Goal: Task Accomplishment & Management: Manage account settings

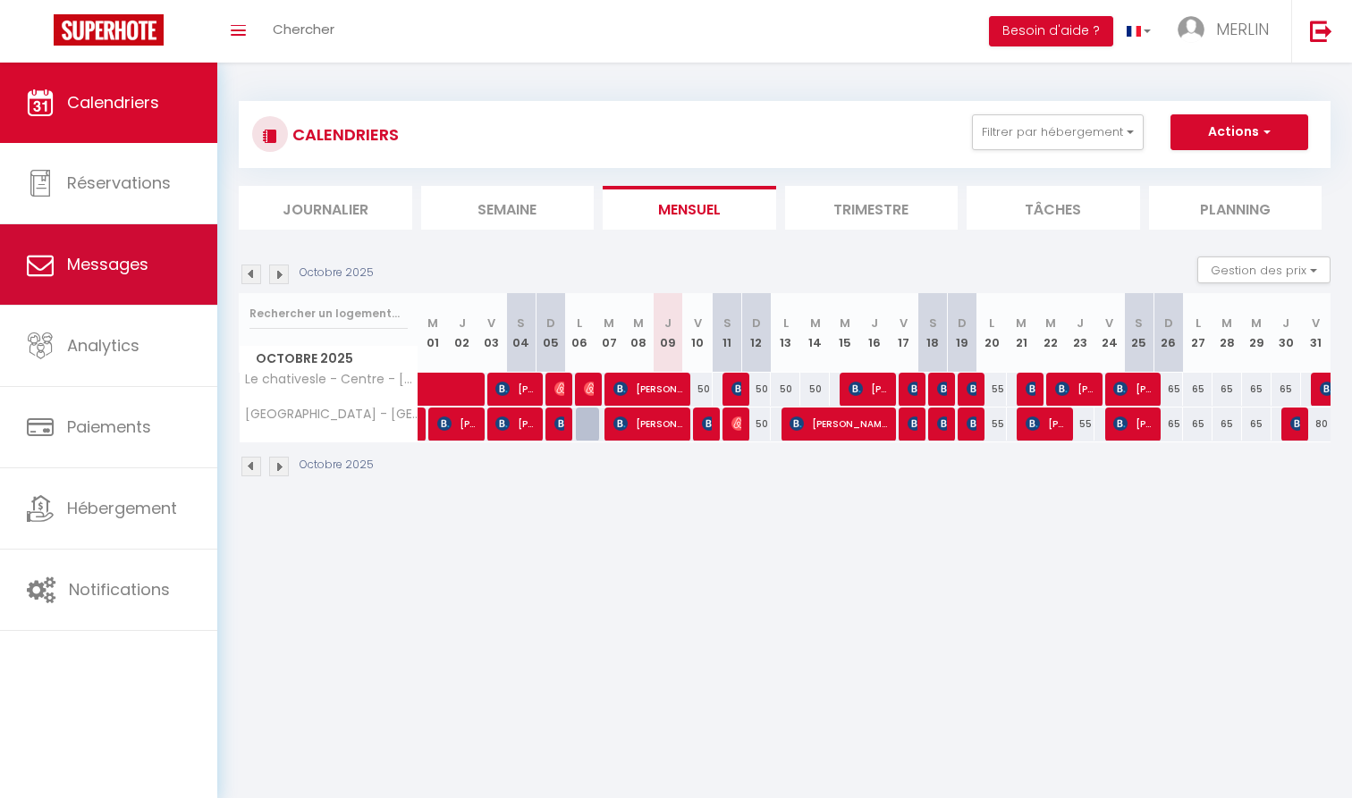
click at [99, 265] on span "Messages" at bounding box center [107, 264] width 81 height 22
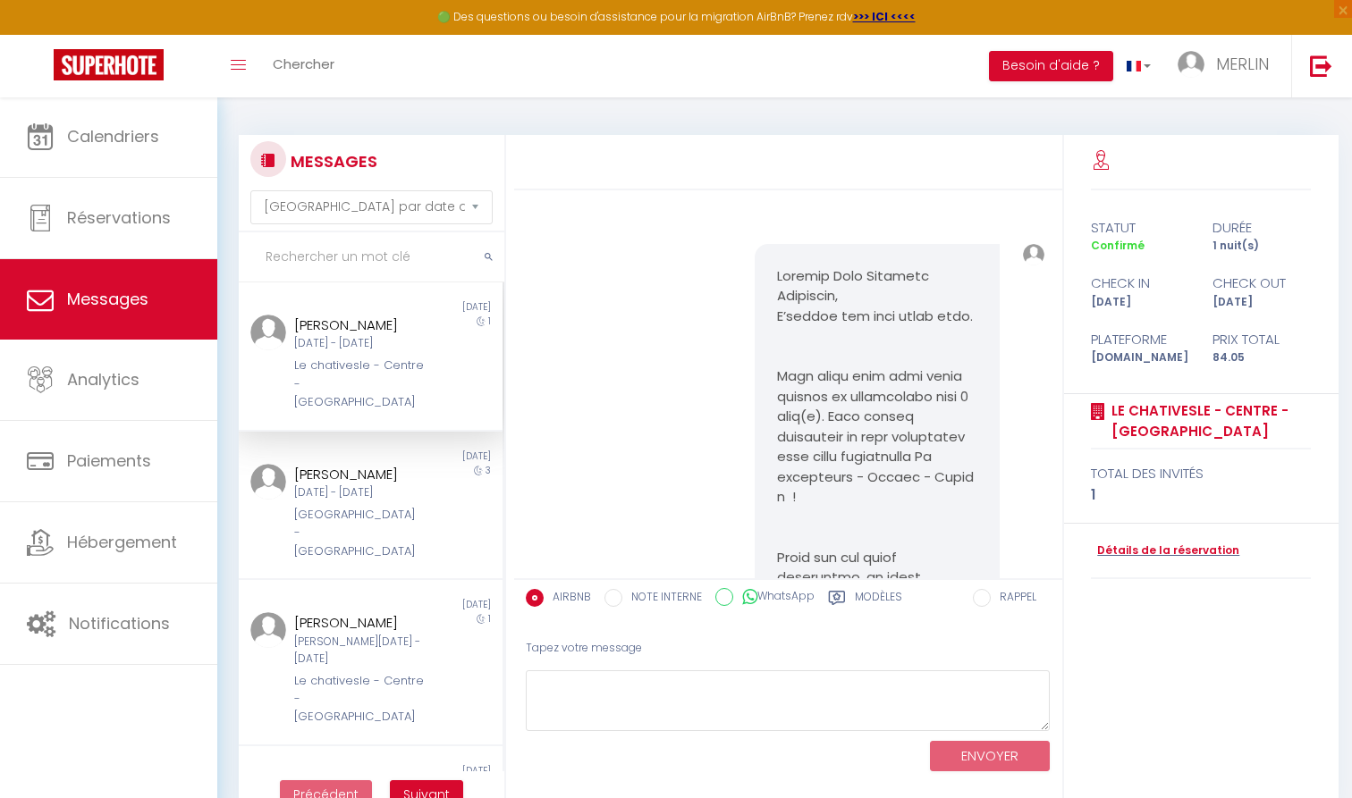
scroll to position [6597, 0]
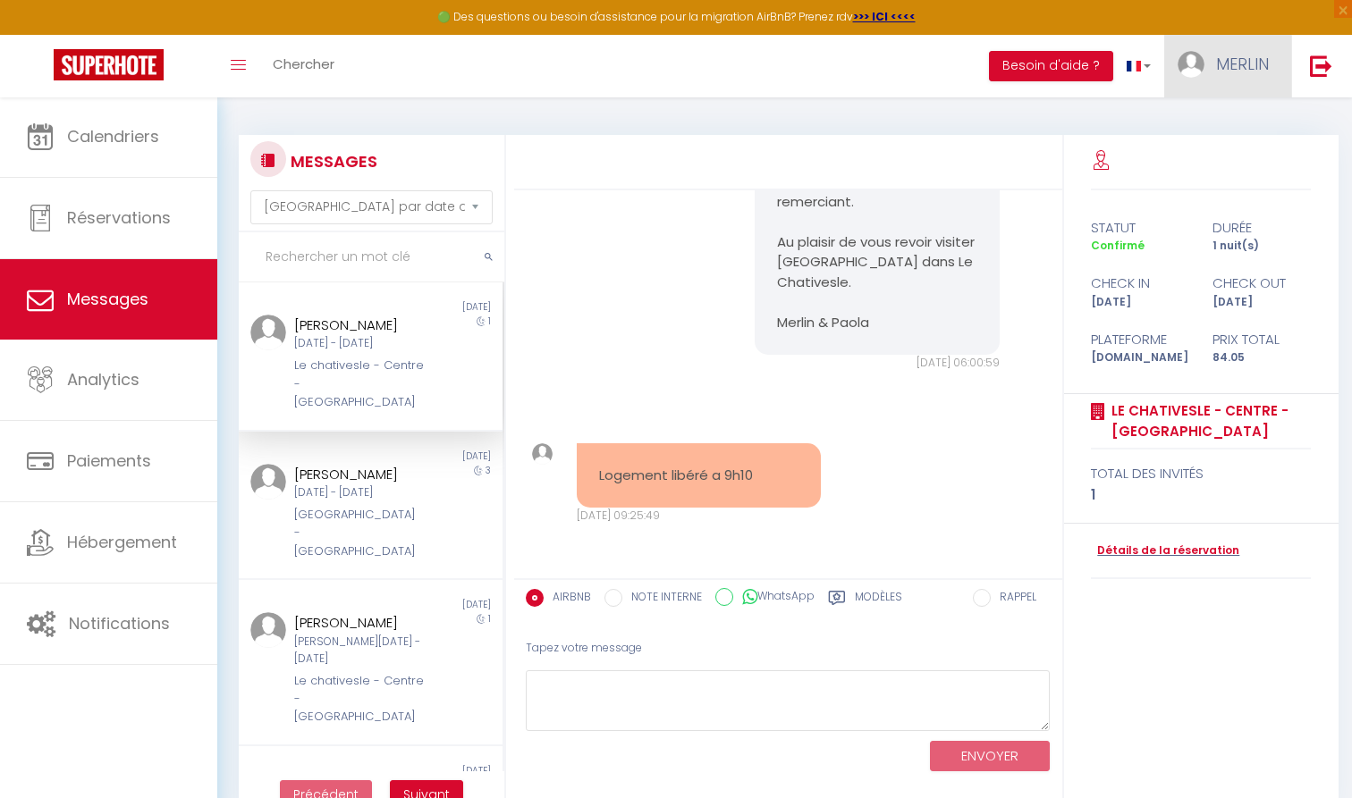
click at [1212, 61] on link "MERLIN" at bounding box center [1227, 66] width 127 height 63
click at [1213, 61] on link "MERLIN" at bounding box center [1227, 66] width 127 height 63
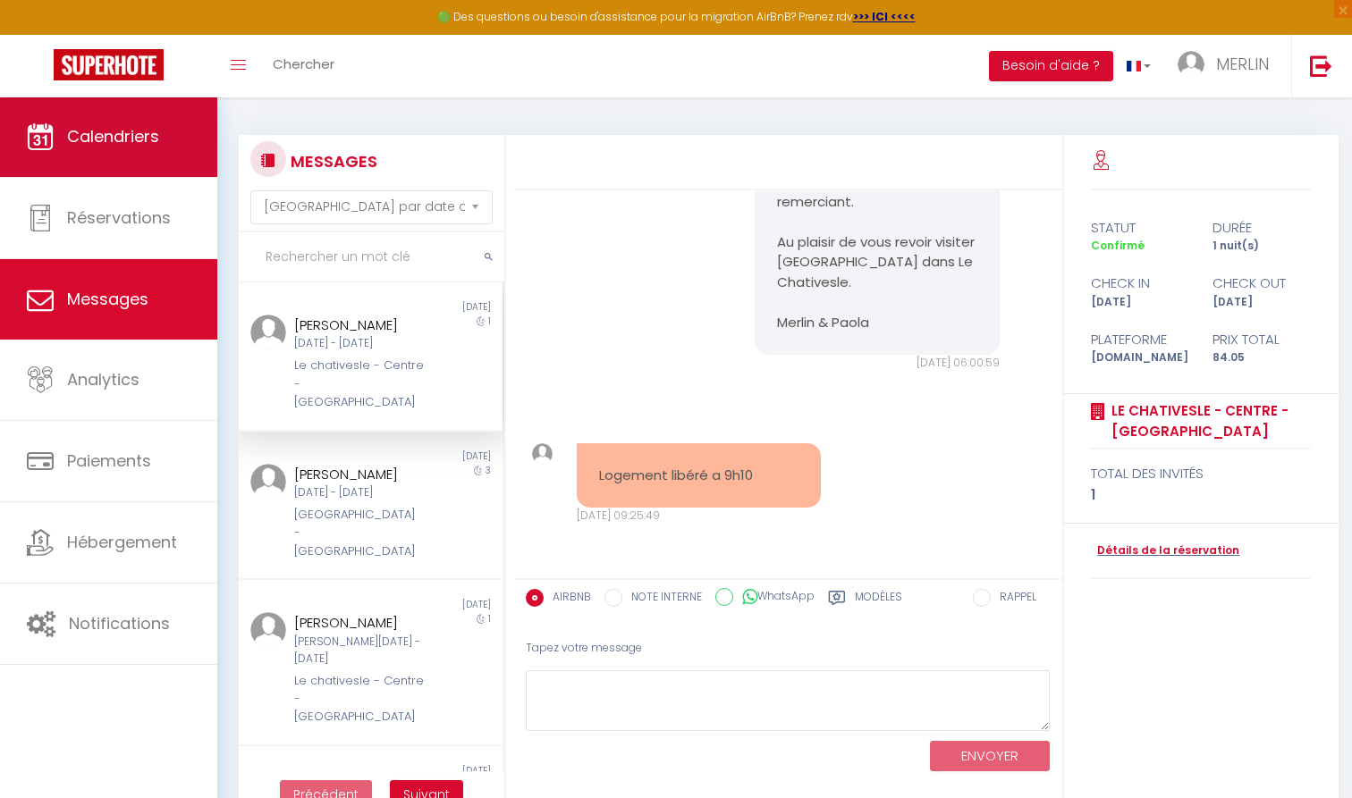
click at [173, 152] on link "Calendriers" at bounding box center [108, 137] width 217 height 80
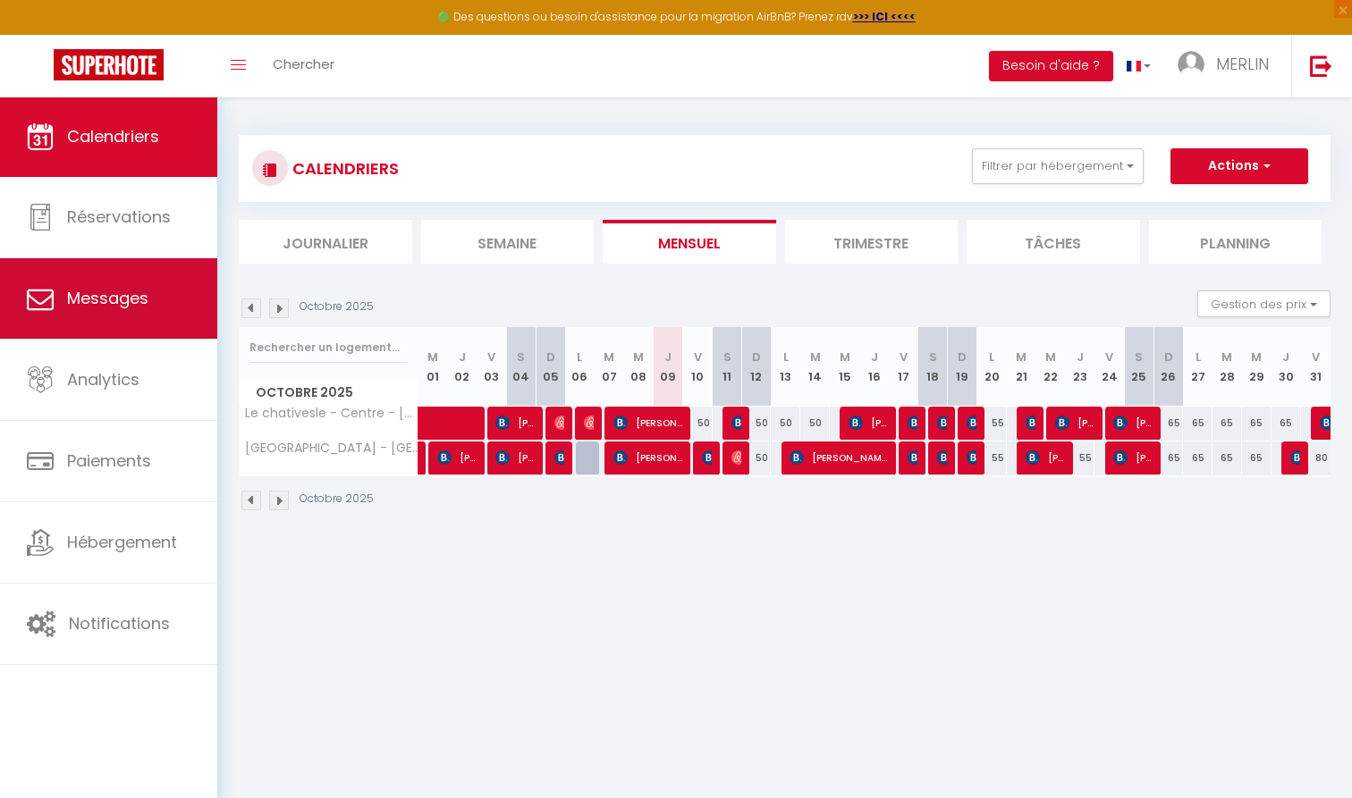
click at [139, 301] on span "Messages" at bounding box center [107, 298] width 81 height 22
select select "message"
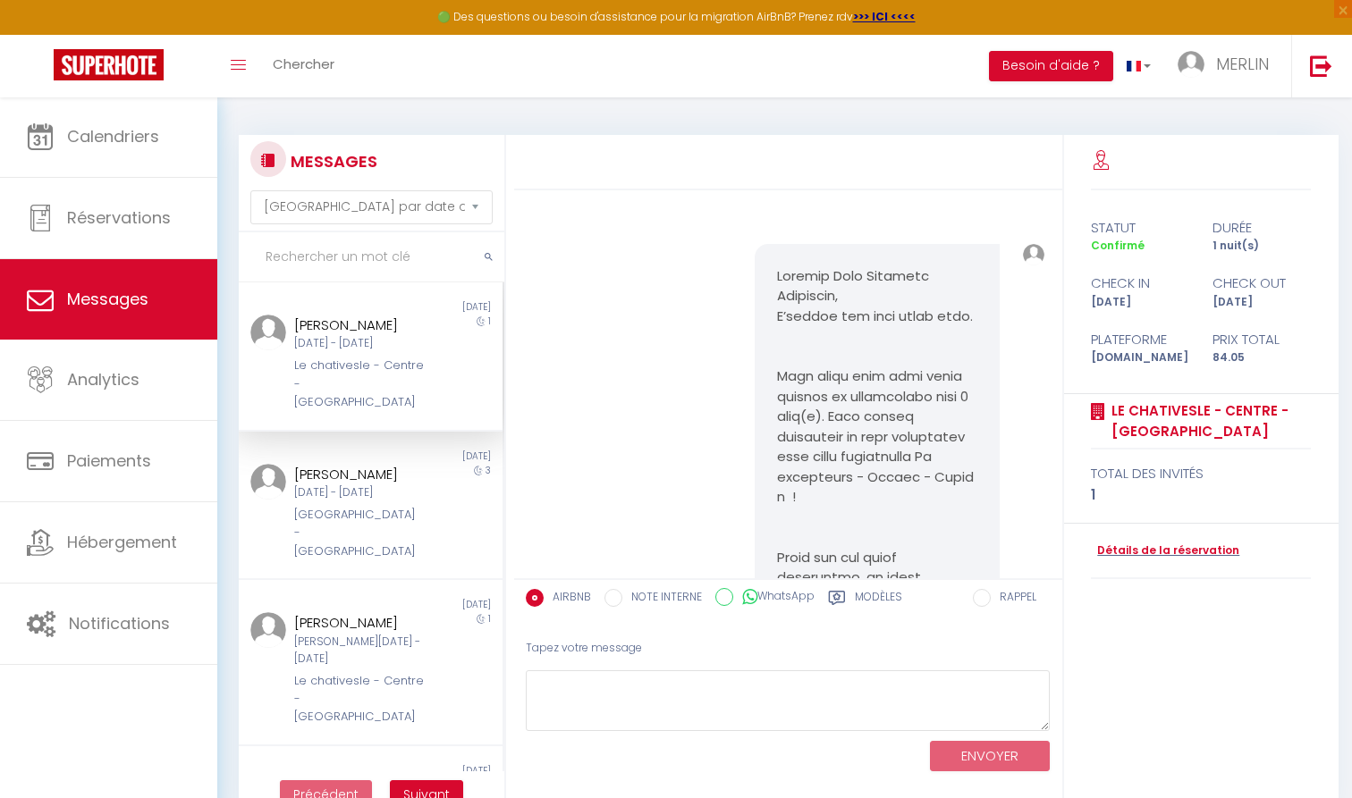
scroll to position [6597, 0]
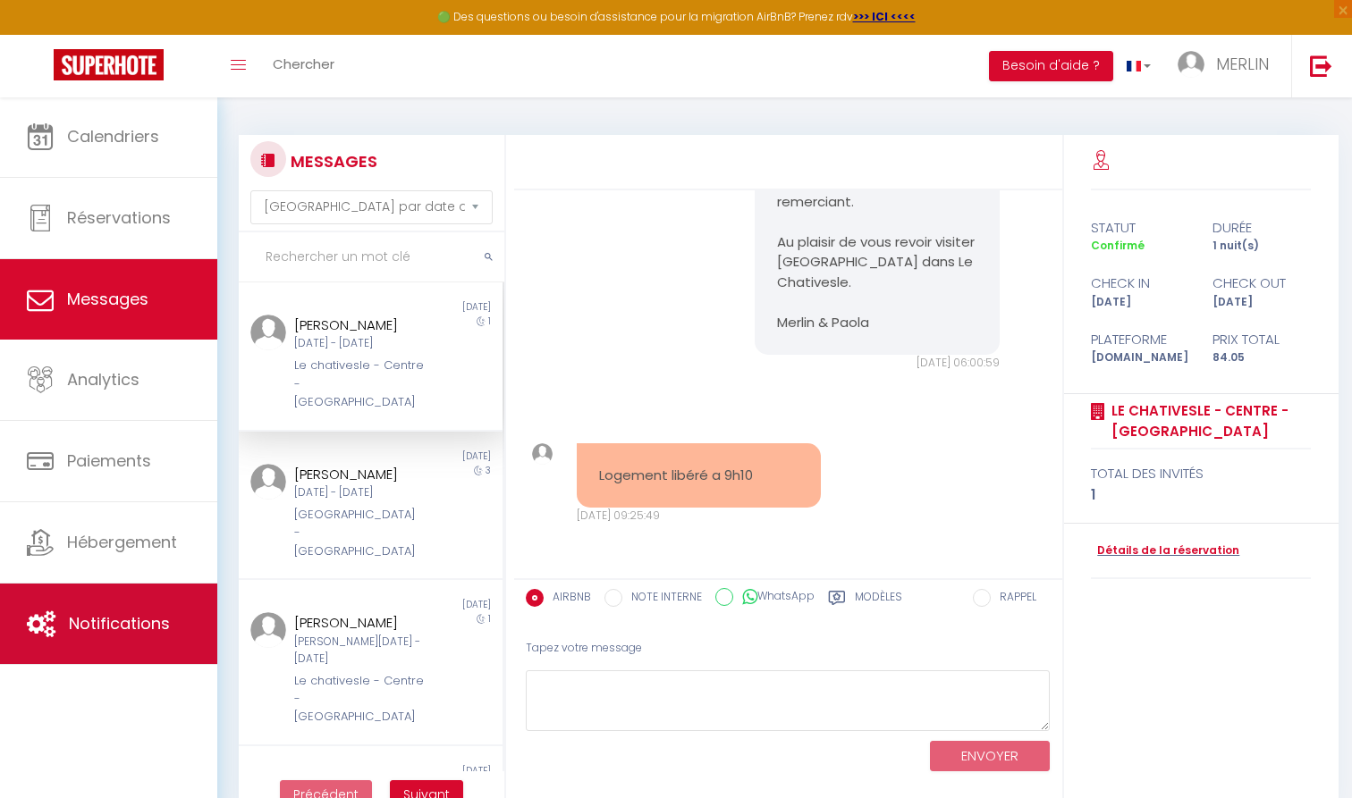
click at [110, 610] on link "Notifications" at bounding box center [108, 624] width 217 height 80
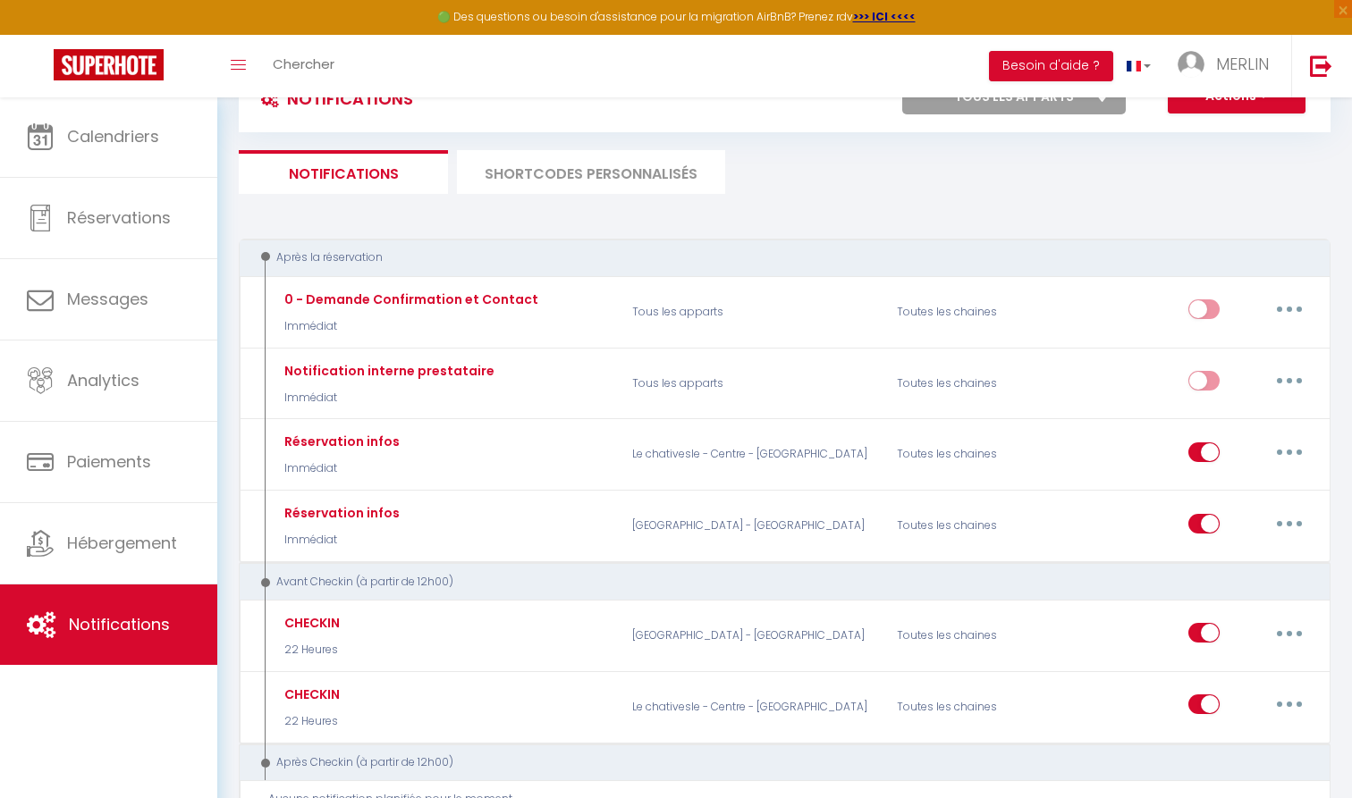
scroll to position [80, 0]
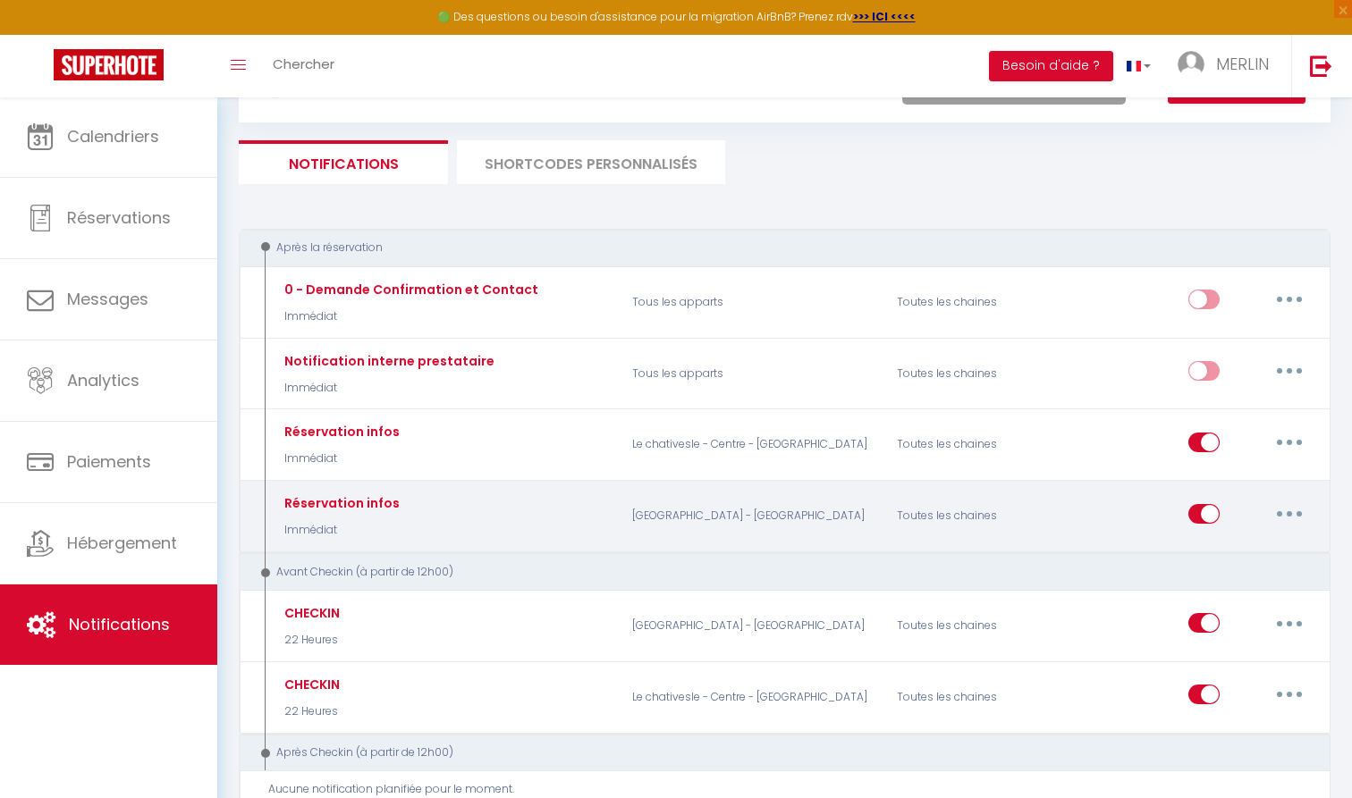
click at [1284, 513] on button "button" at bounding box center [1289, 514] width 50 height 29
click at [1217, 551] on link "Editer" at bounding box center [1243, 554] width 132 height 30
type input "Réservation infos"
select select "Immédiat"
select select
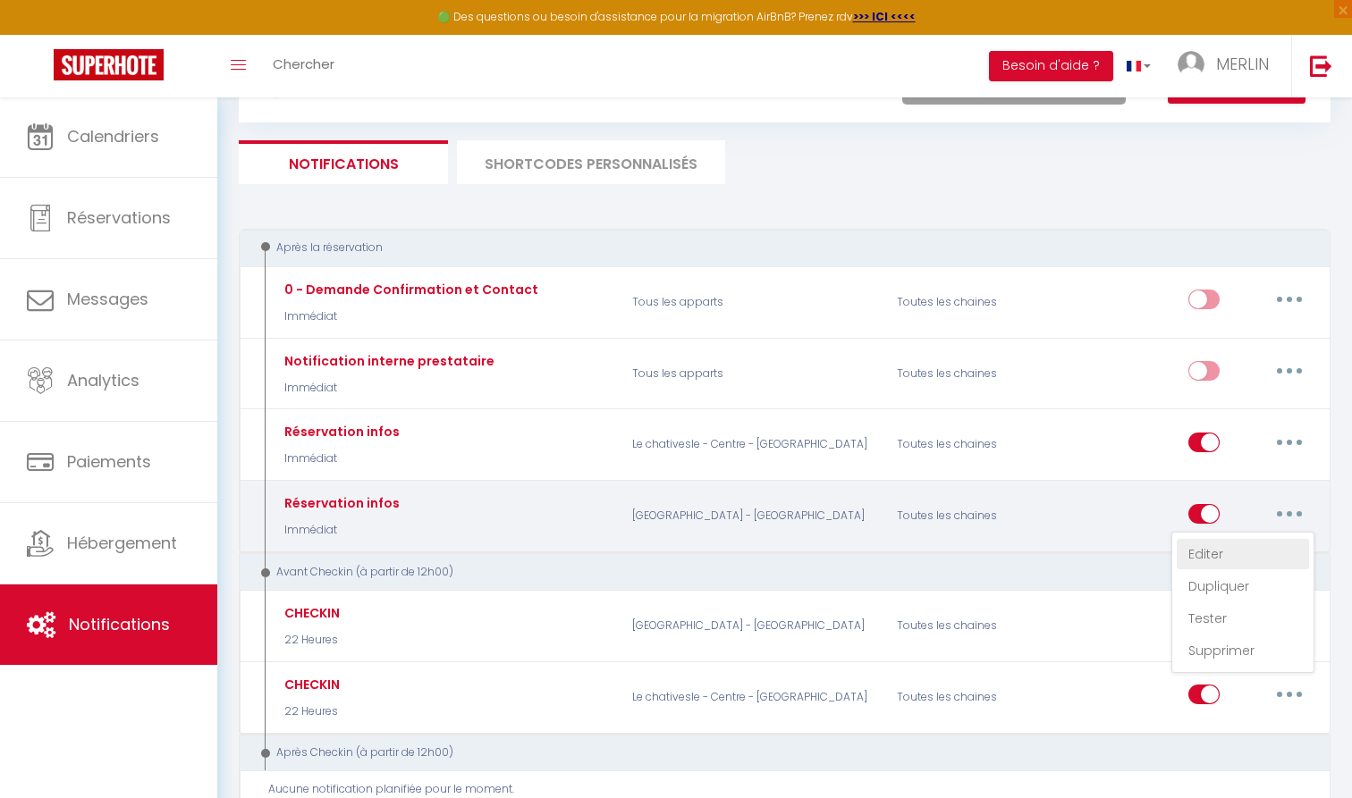
checkbox input "true"
checkbox input "false"
radio input "true"
type input "Votre réservation à [RENTAL:NAME]"
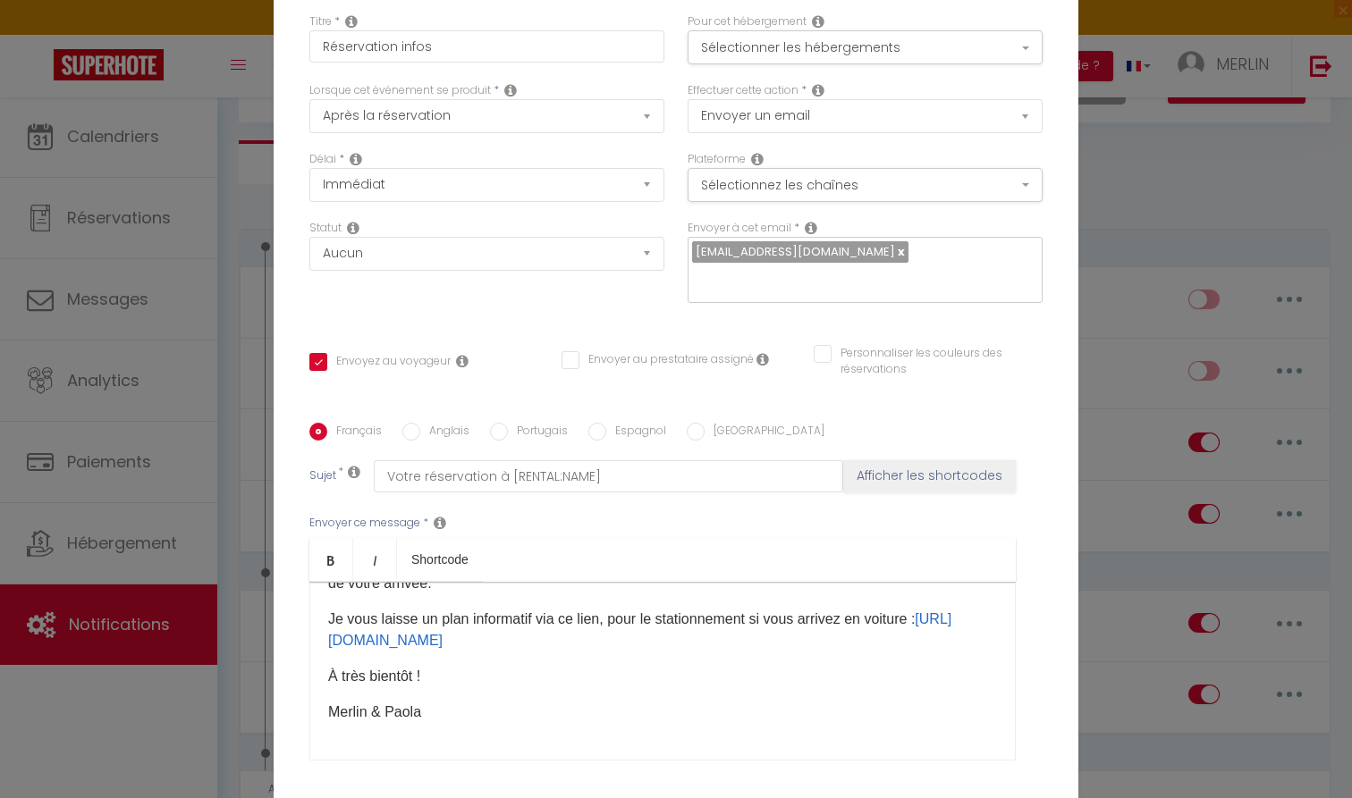
scroll to position [379, 0]
click at [218, 451] on div "Modifier la notification × Titre * Réservation infos Pour cet hébergement Sélec…" at bounding box center [676, 399] width 1352 height 798
click at [239, 466] on div "Modifier la notification × Titre * Réservation infos Pour cet hébergement Sélec…" at bounding box center [676, 399] width 1352 height 798
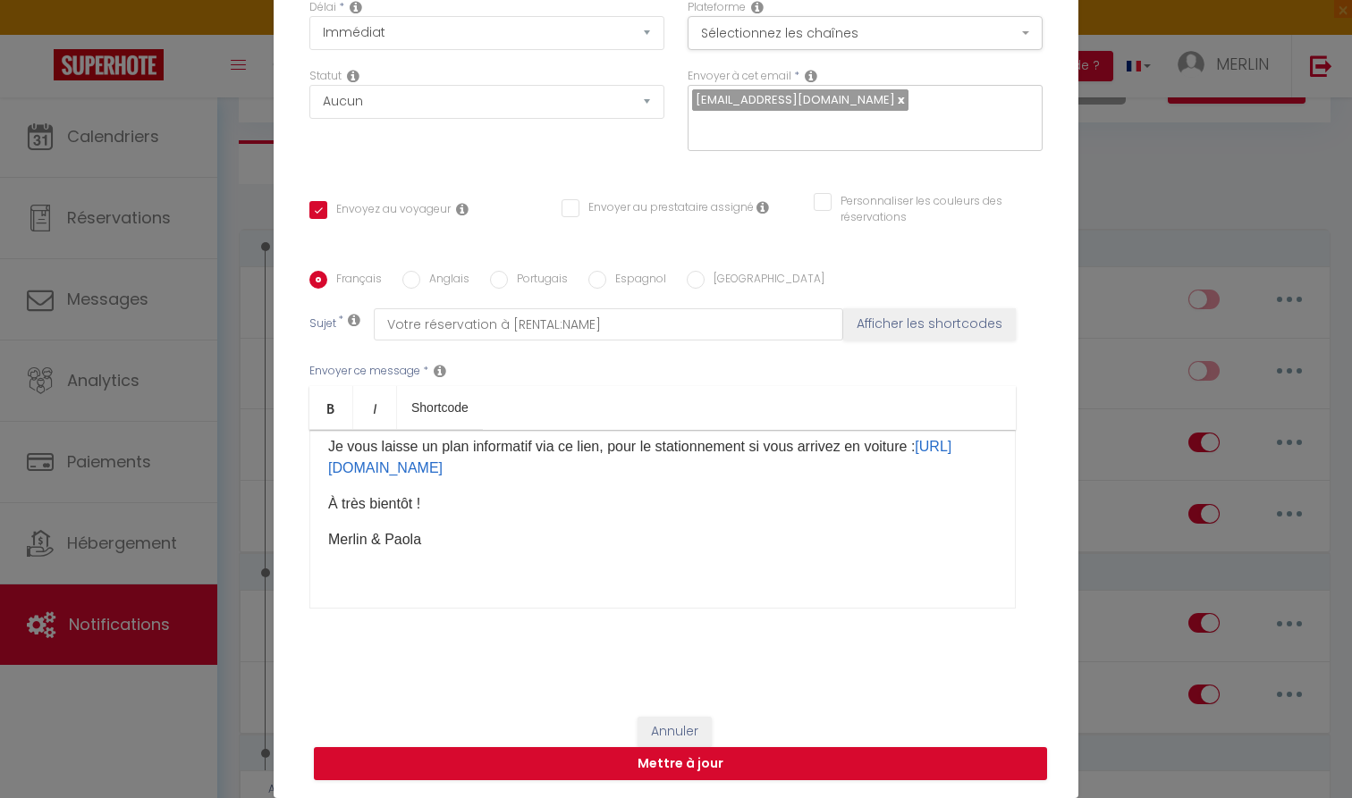
scroll to position [152, 0]
click at [688, 723] on button "Annuler" at bounding box center [675, 732] width 74 height 30
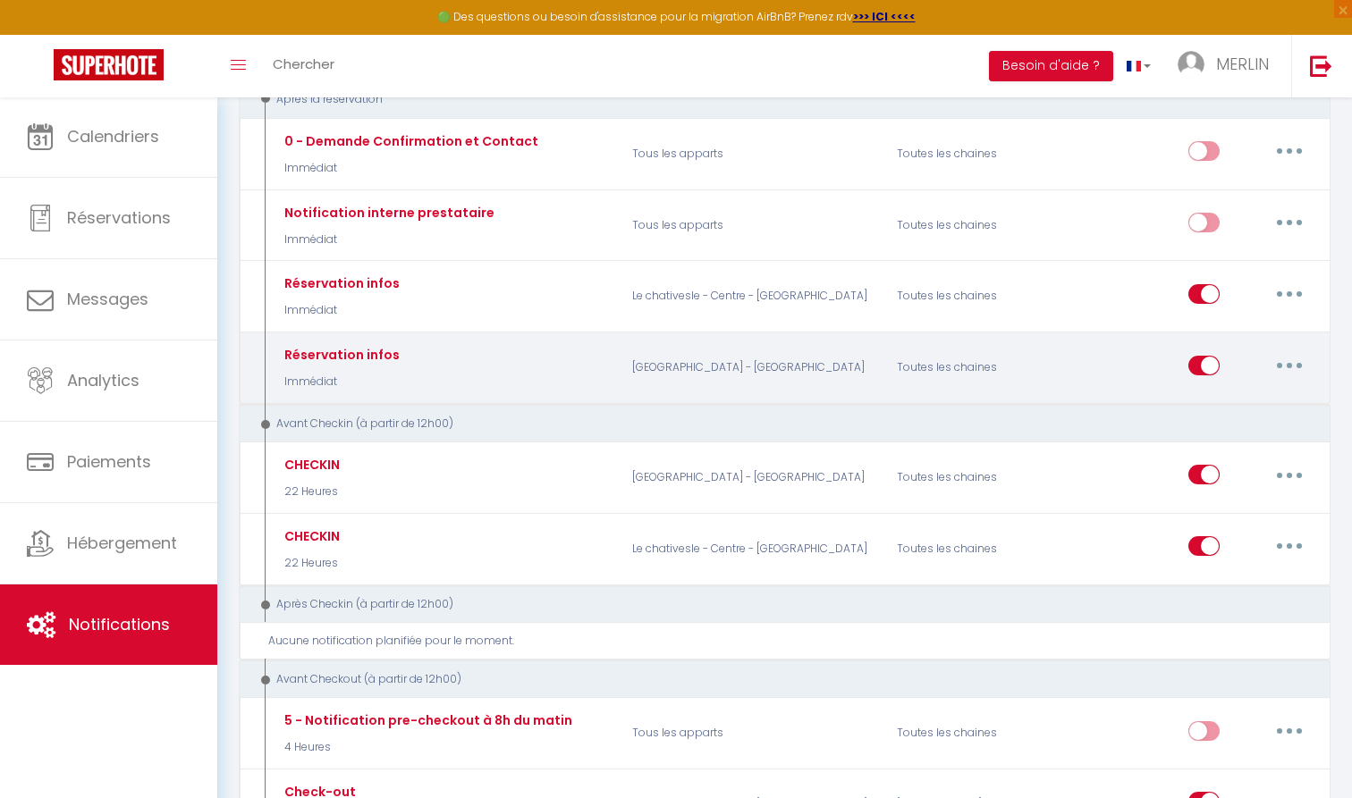
scroll to position [258, 0]
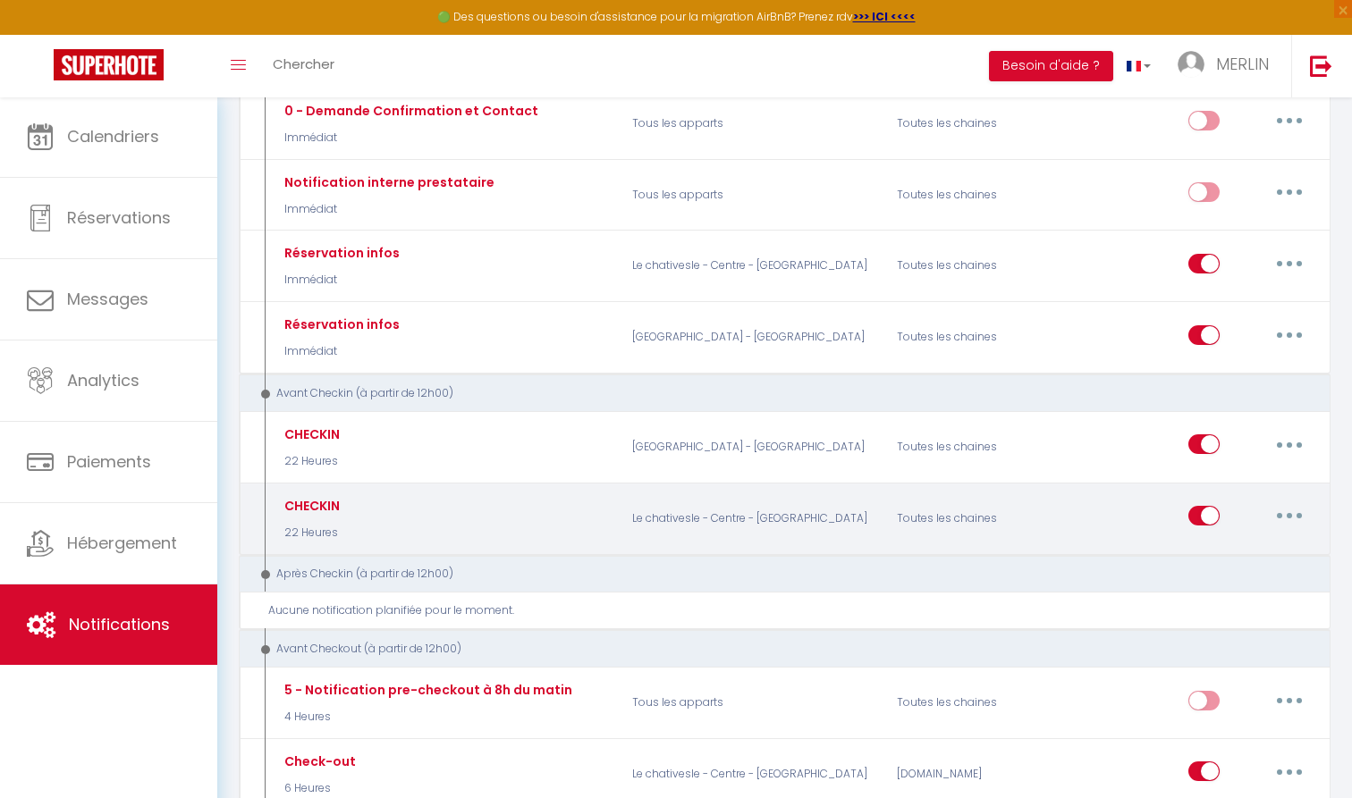
click at [1297, 514] on button "button" at bounding box center [1289, 516] width 50 height 29
click at [1210, 552] on link "Editer" at bounding box center [1243, 557] width 132 height 30
type input "CHECKIN"
select select "22 Heures"
select select "if_booking_is_paid"
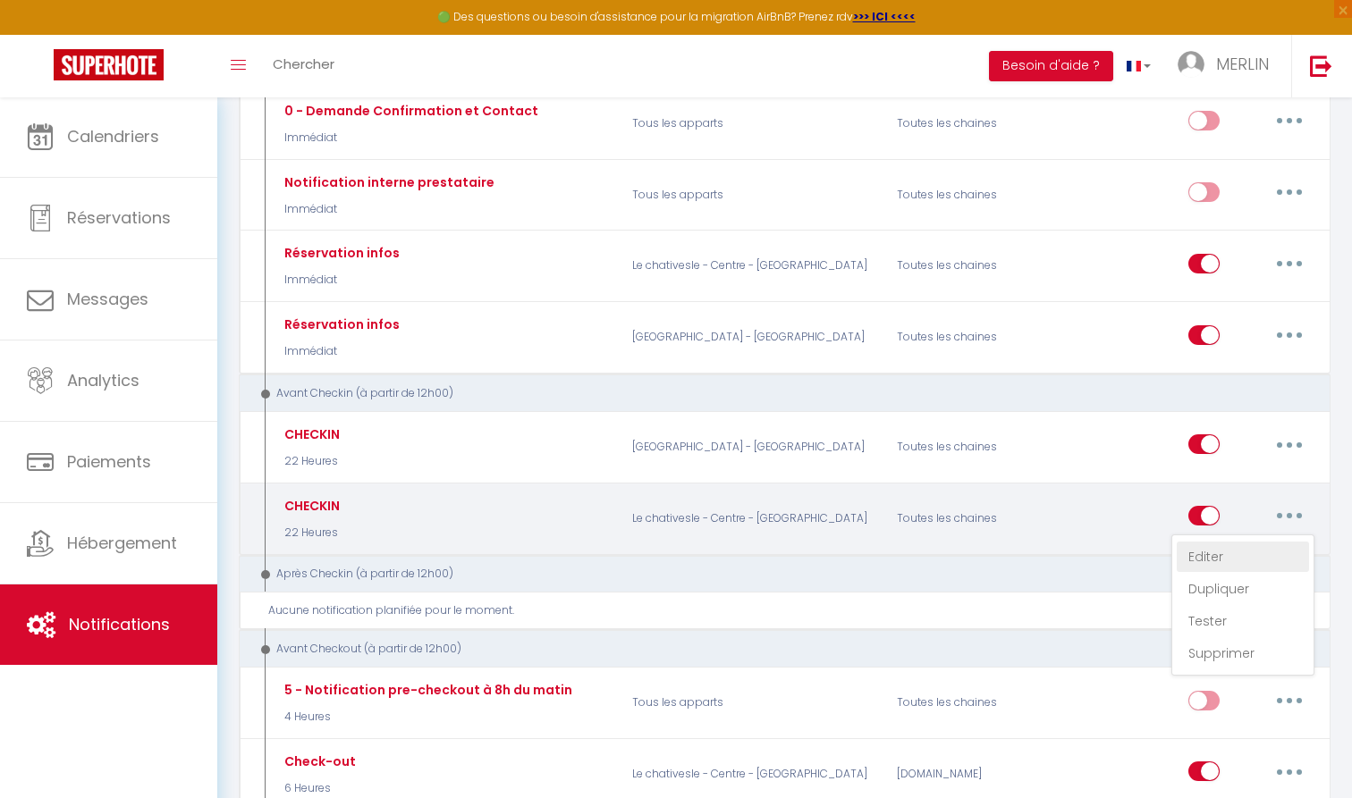
checkbox input "true"
checkbox input "false"
type input "Procédure pour le checkin - [RENTAL:NAME]"
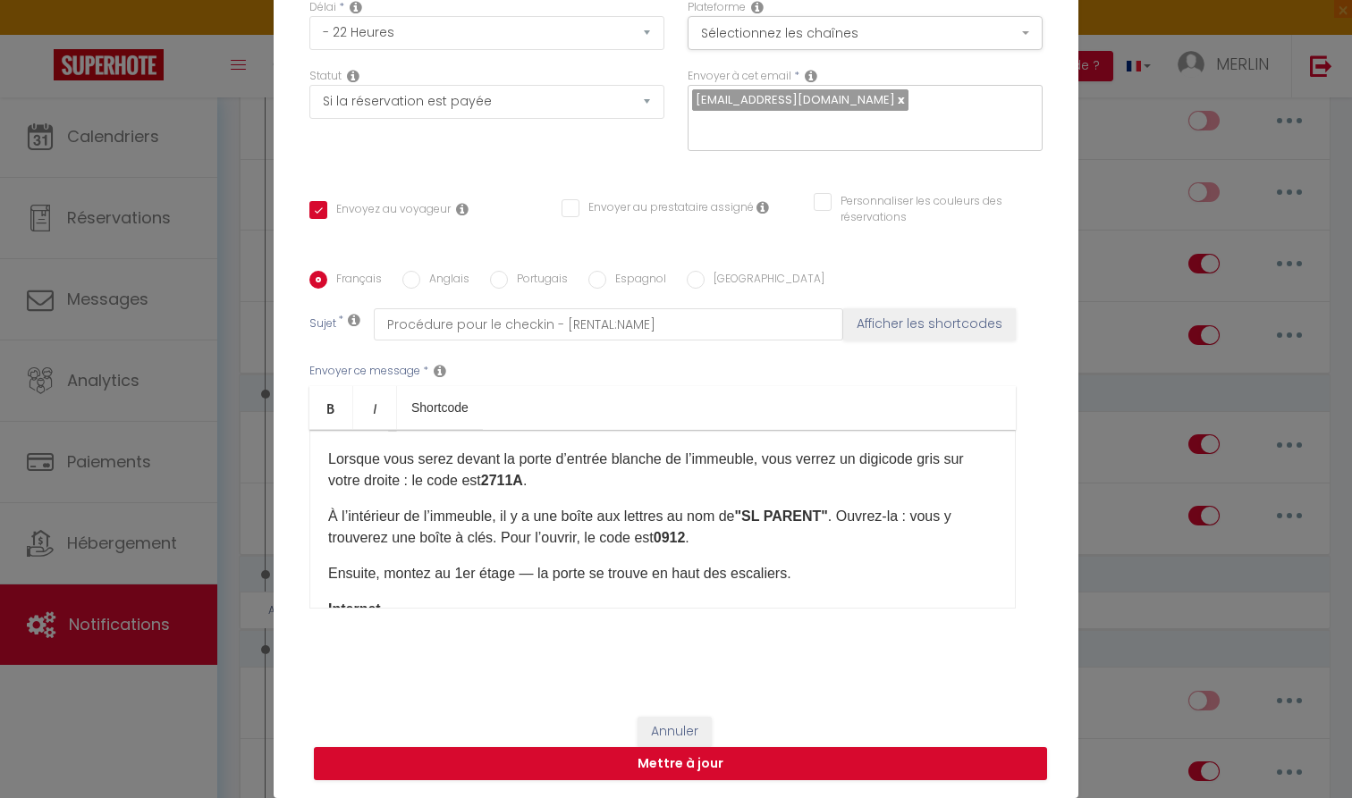
scroll to position [64, 0]
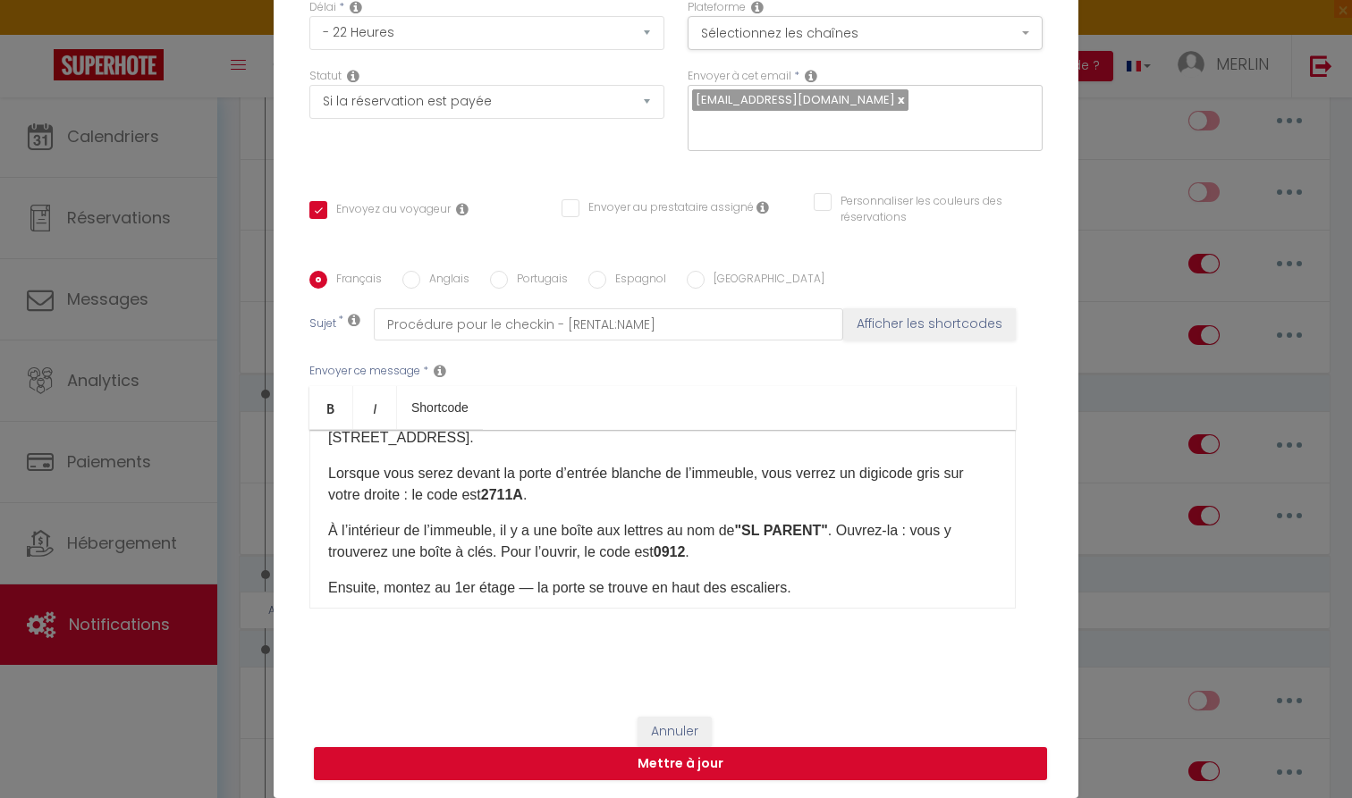
drag, startPoint x: 695, startPoint y: 551, endPoint x: 686, endPoint y: 553, distance: 9.3
click at [686, 553] on strong "0912" at bounding box center [670, 552] width 32 height 15
click at [680, 553] on strong "0912" at bounding box center [670, 552] width 32 height 15
click at [686, 553] on strong "0912" at bounding box center [670, 552] width 32 height 15
click at [414, 281] on input "Anglais" at bounding box center [411, 280] width 18 height 18
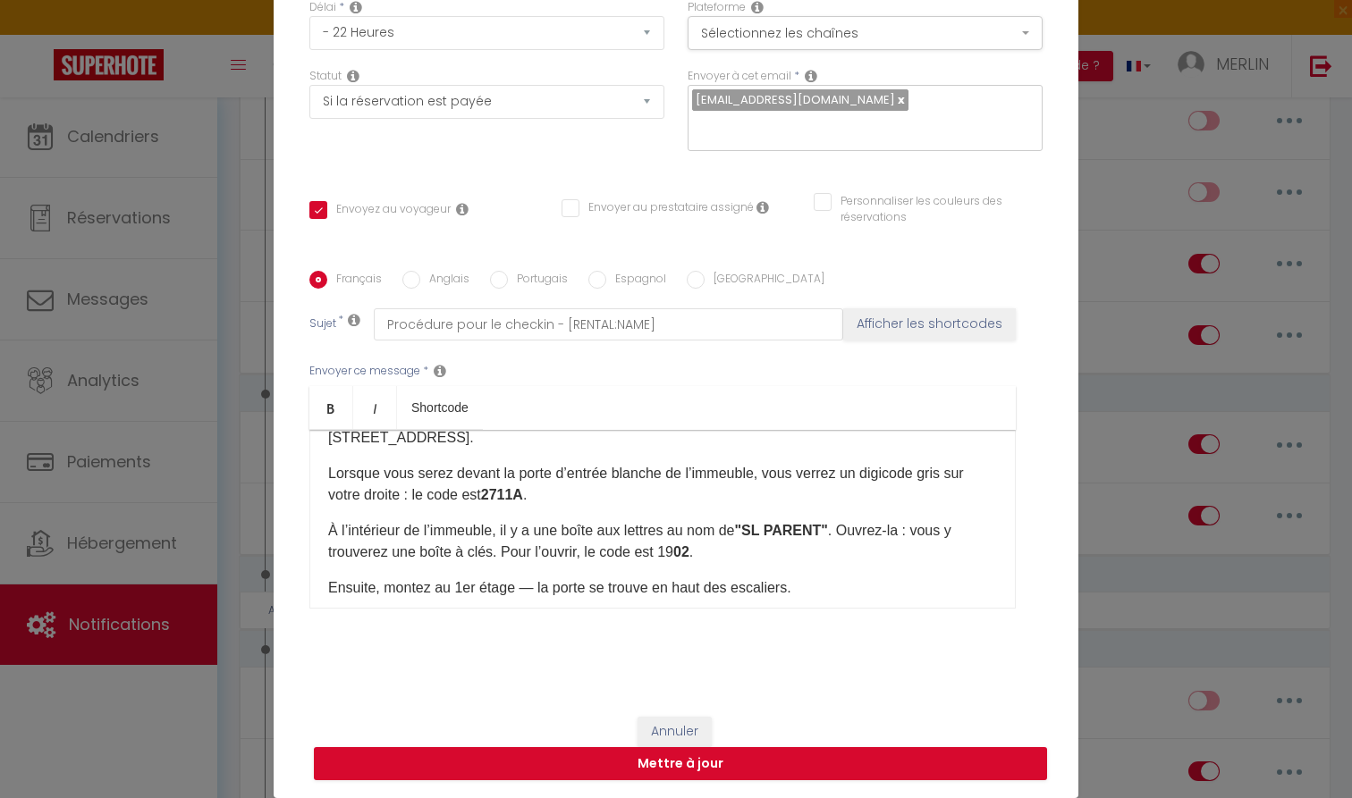
radio input "true"
checkbox input "true"
checkbox input "false"
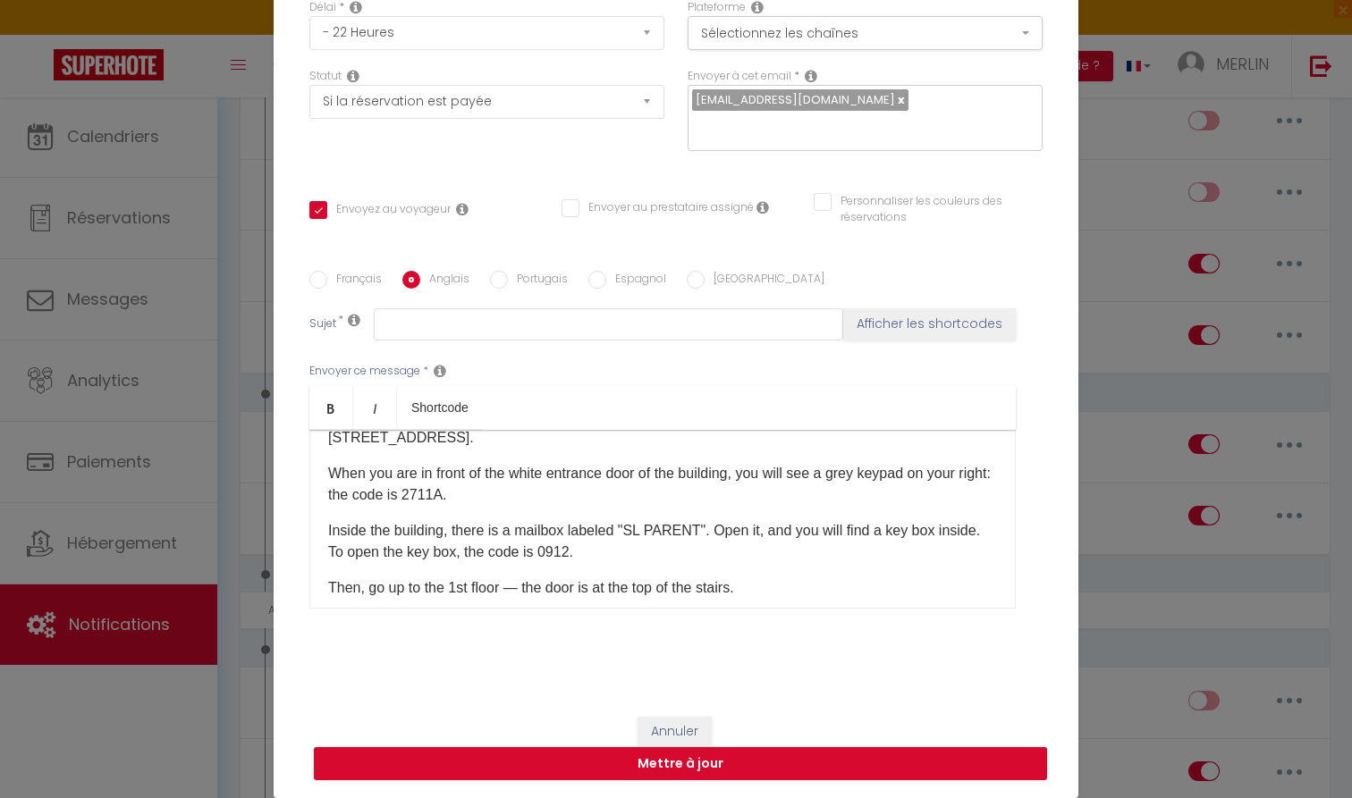
scroll to position [88, 0]
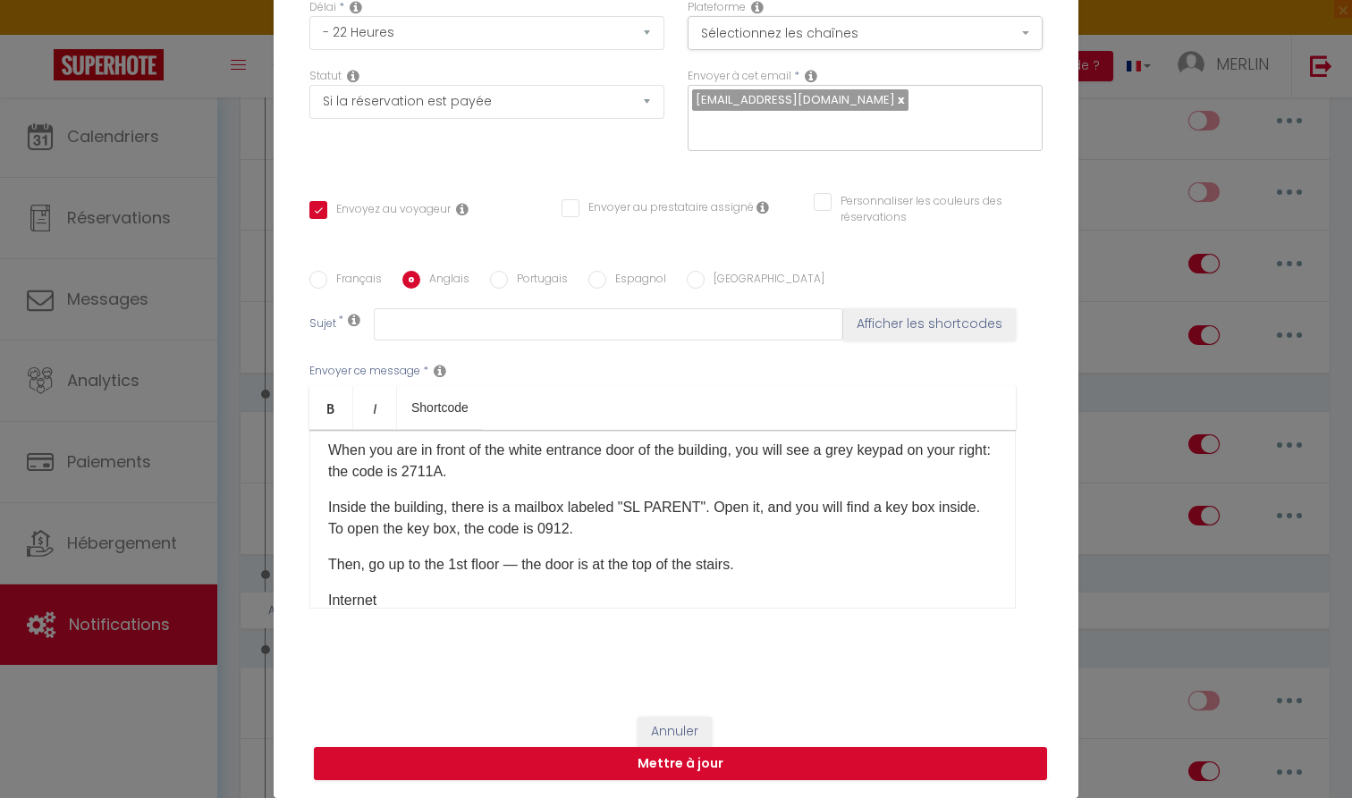
drag, startPoint x: 571, startPoint y: 526, endPoint x: 545, endPoint y: 528, distance: 26.9
click at [545, 528] on p "Inside the building, there is a mailbox labeled "SL PARENT". Open it, and you w…" at bounding box center [662, 518] width 669 height 43
click at [570, 531] on p "Inside the building, there is a mailbox labeled "SL PARENT". Open it, and you w…" at bounding box center [662, 518] width 669 height 43
click at [496, 283] on input "Portugais" at bounding box center [499, 280] width 18 height 18
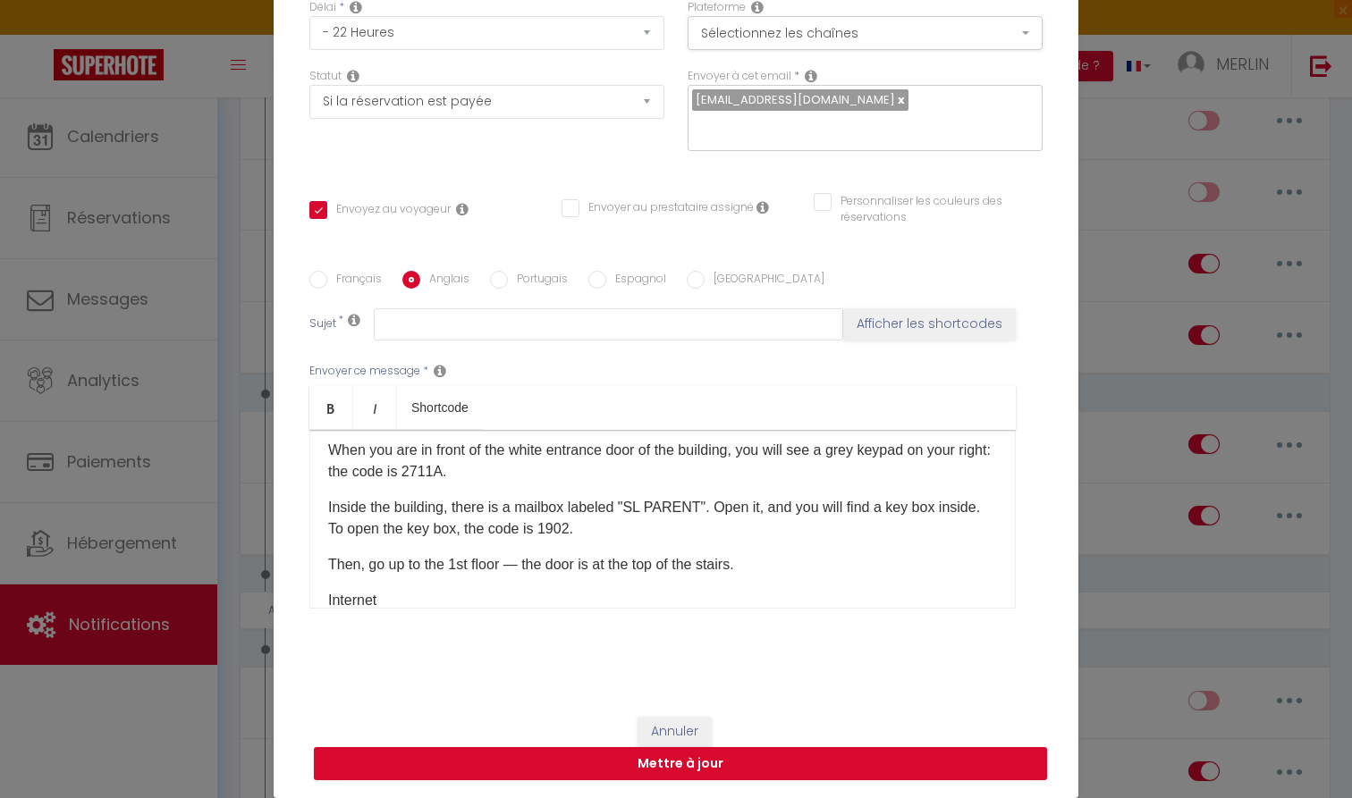
radio input "true"
checkbox input "true"
checkbox input "false"
click at [731, 525] on strong "0912" at bounding box center [714, 528] width 32 height 15
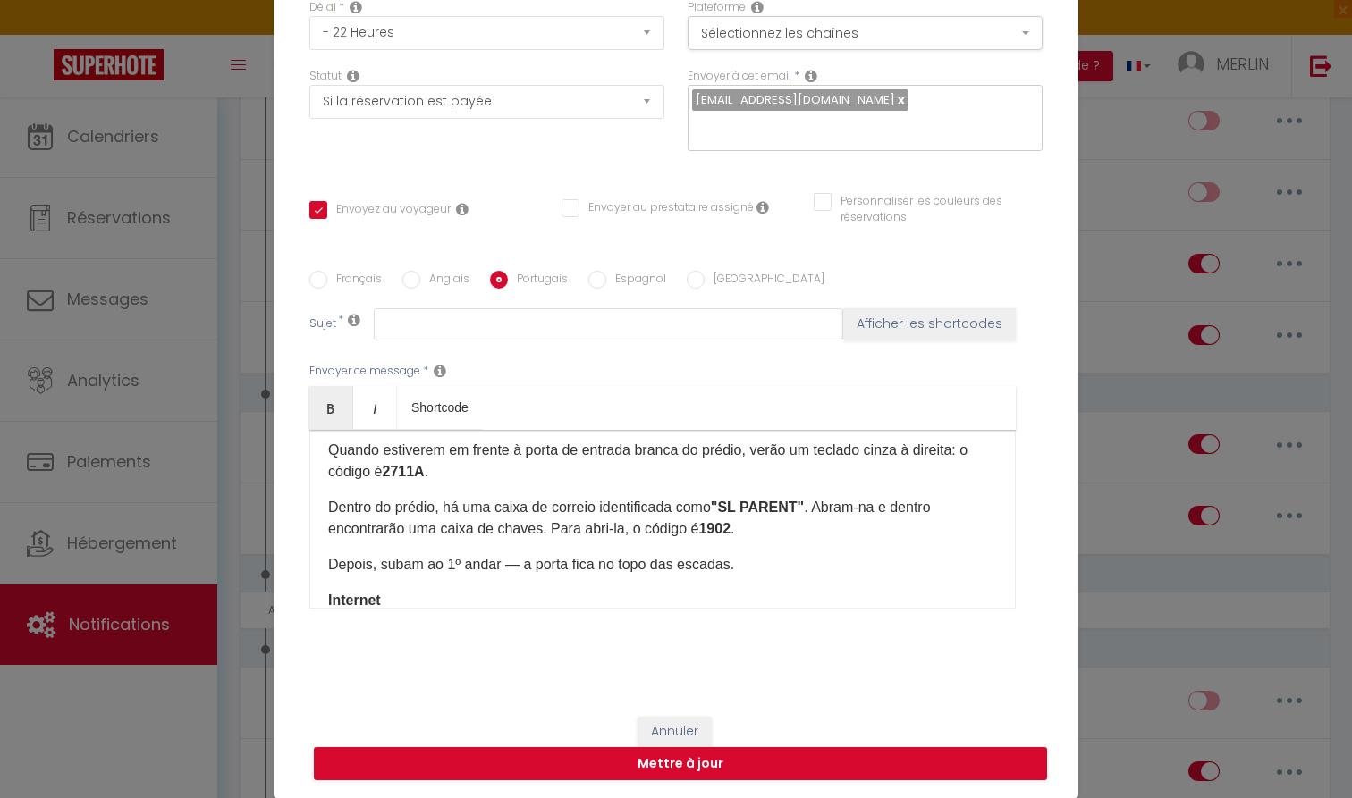
click at [596, 278] on input "Espagnol" at bounding box center [597, 280] width 18 height 18
radio input "true"
checkbox input "true"
checkbox input "false"
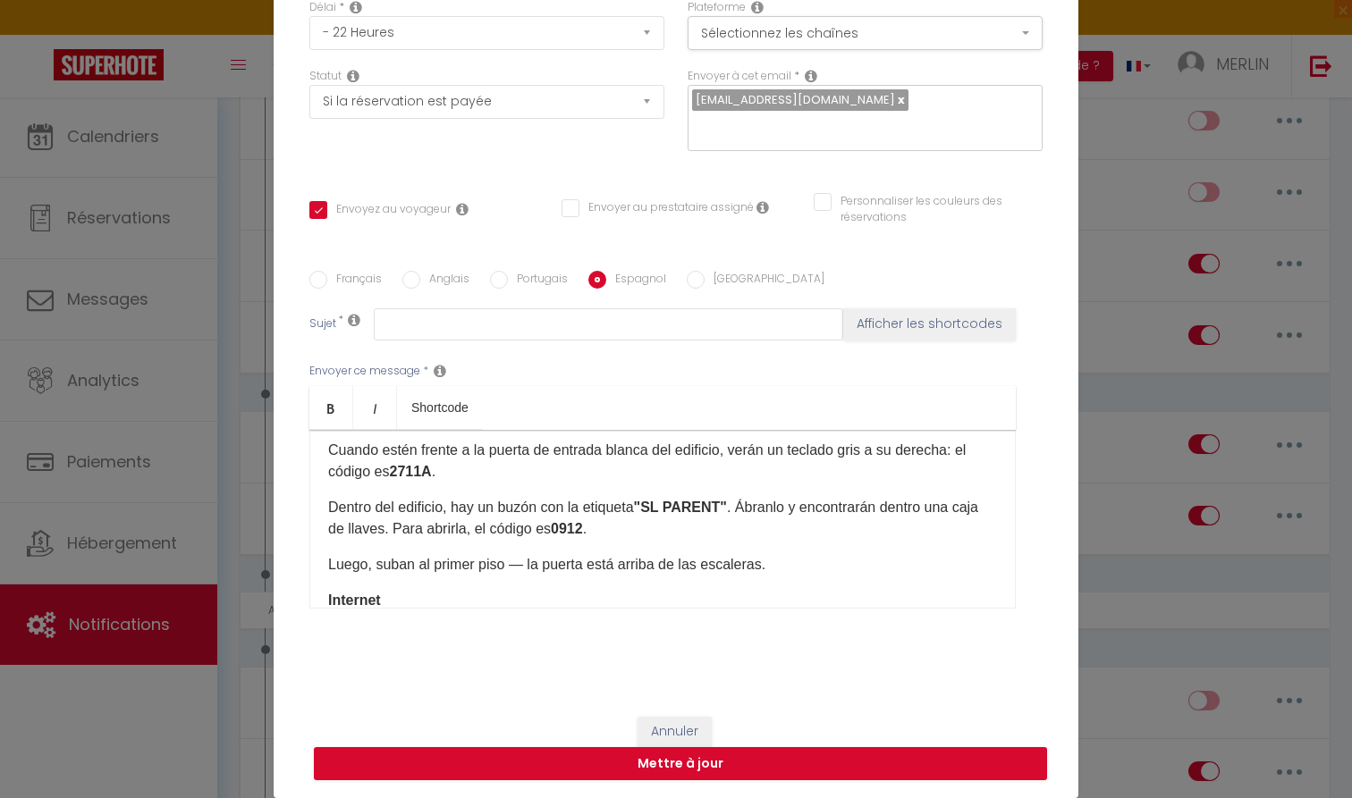
click at [583, 529] on strong "0912" at bounding box center [567, 528] width 32 height 15
click at [689, 286] on input "[GEOGRAPHIC_DATA]" at bounding box center [696, 280] width 18 height 18
radio input "true"
checkbox input "true"
checkbox input "false"
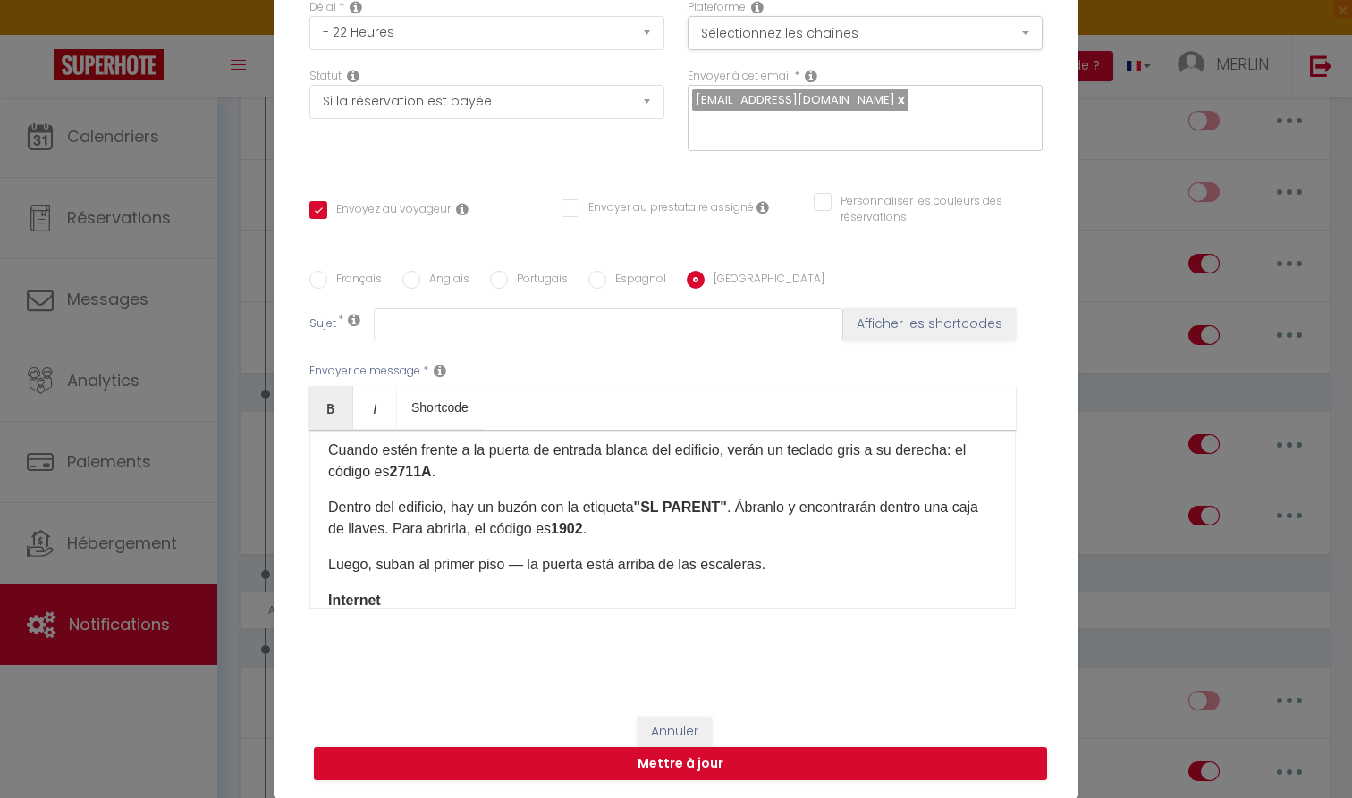
checkbox input "false"
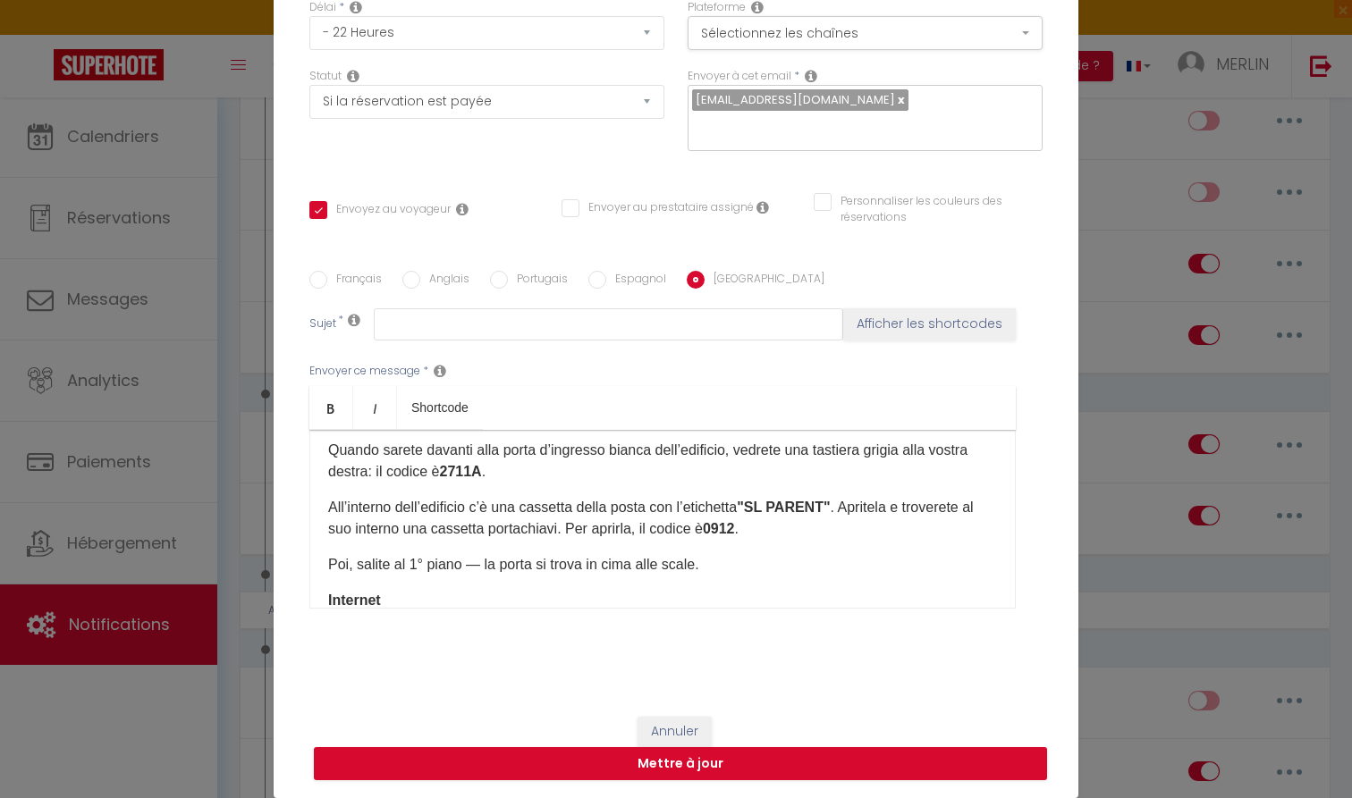
click at [769, 529] on p "All’interno dell’edificio c’è una cassetta della posta con l’etichetta "SL PARE…" at bounding box center [662, 518] width 669 height 43
click at [741, 769] on button "Mettre à jour" at bounding box center [680, 764] width 733 height 34
checkbox input "true"
checkbox input "false"
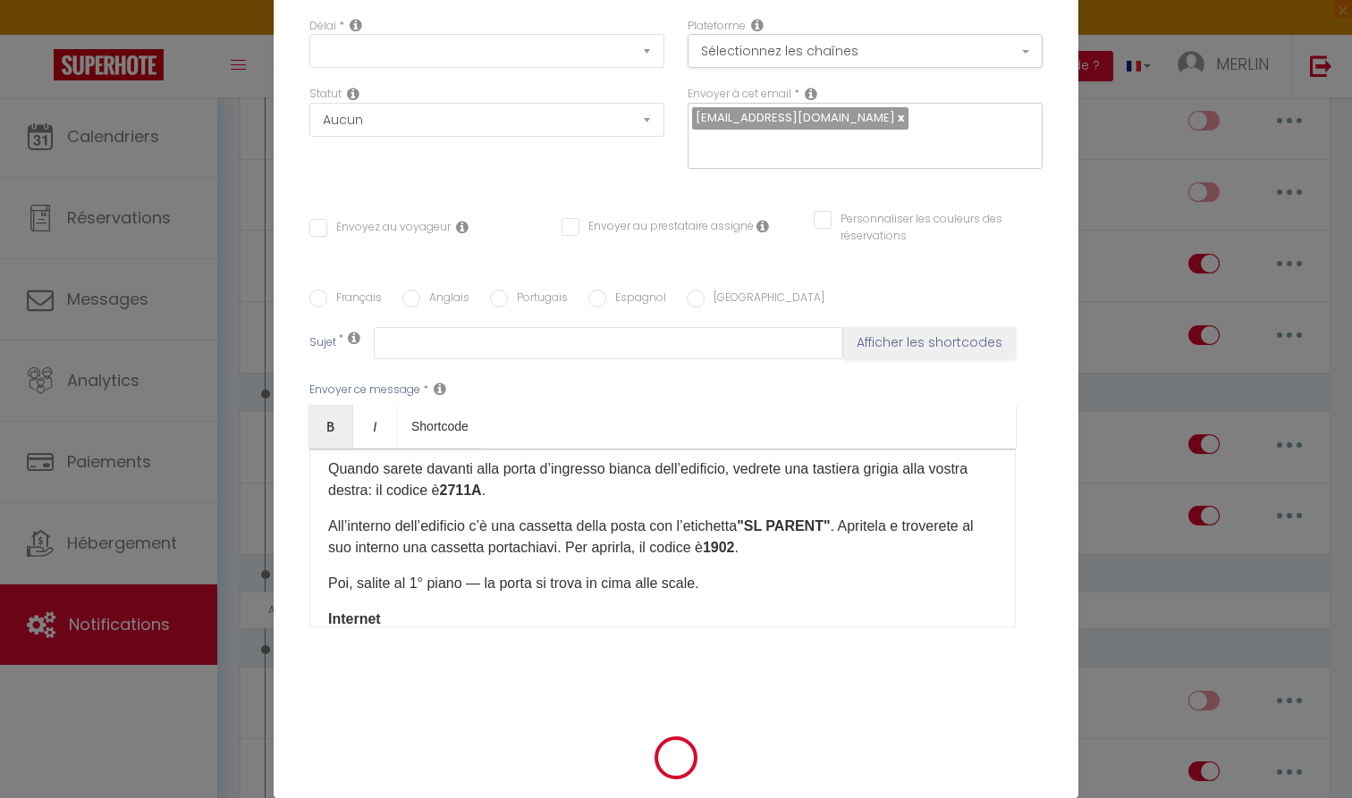
scroll to position [0, 0]
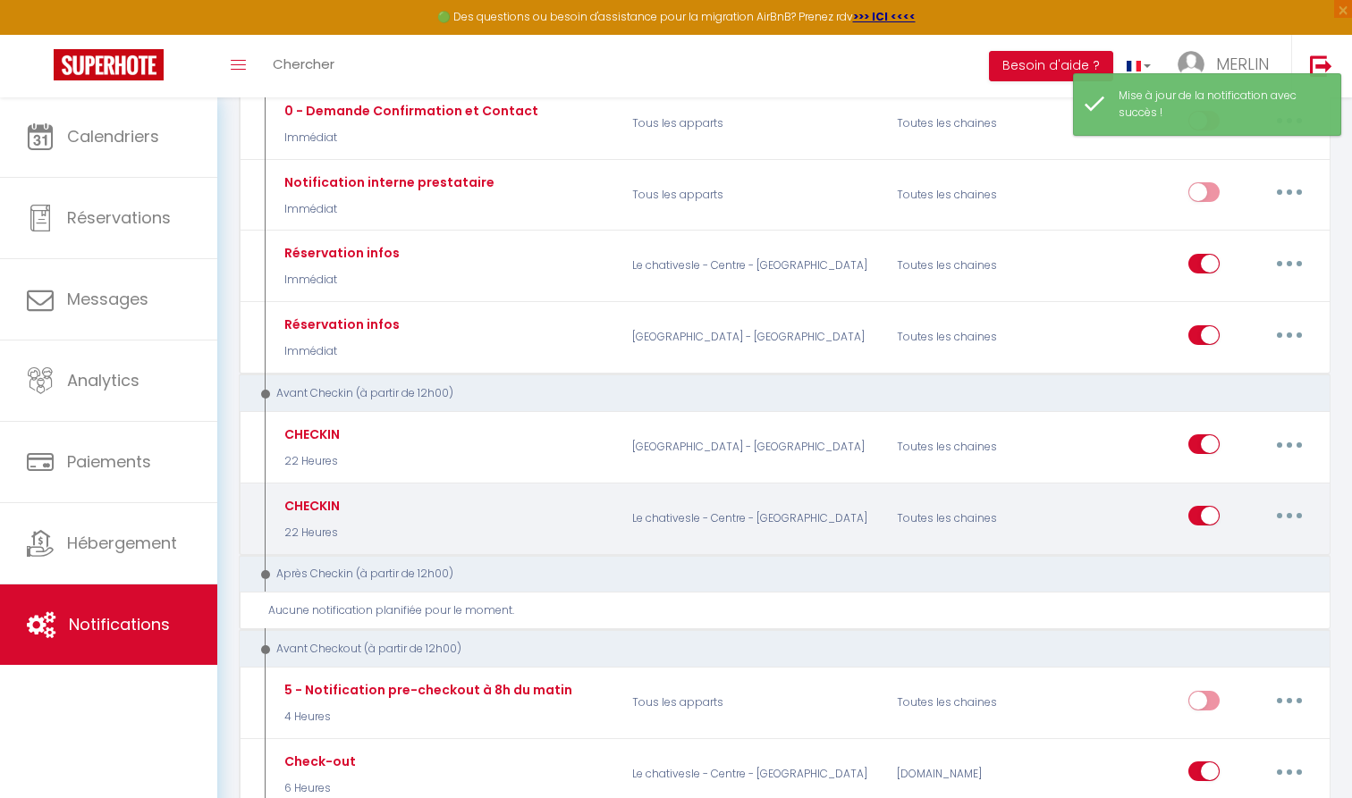
click at [1283, 509] on button "button" at bounding box center [1289, 516] width 50 height 29
click at [1226, 550] on link "Editer" at bounding box center [1243, 557] width 132 height 30
type input "CHECKIN"
select select "22 Heures"
select select "if_booking_is_paid"
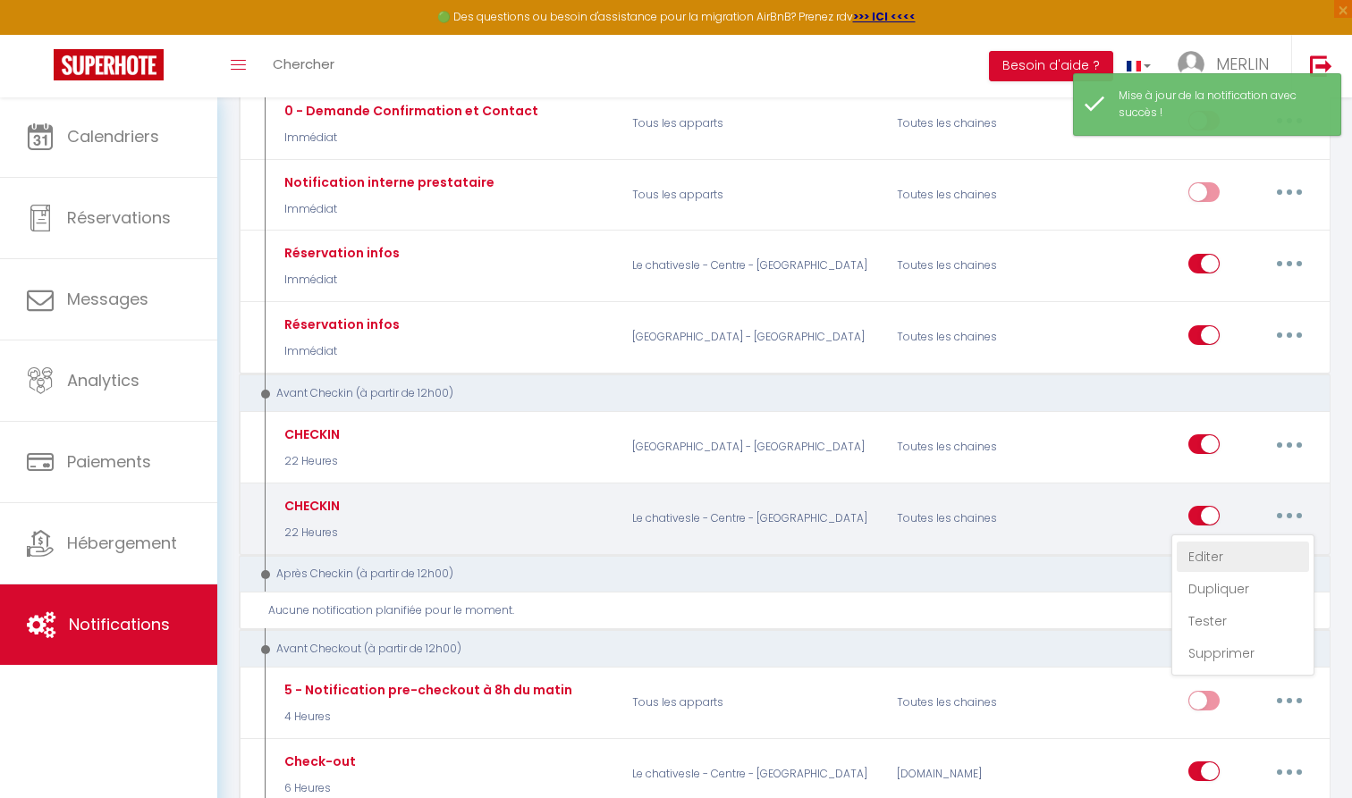
checkbox input "true"
checkbox input "false"
radio input "true"
type input "Procédure pour le checkin - [RENTAL:NAME]"
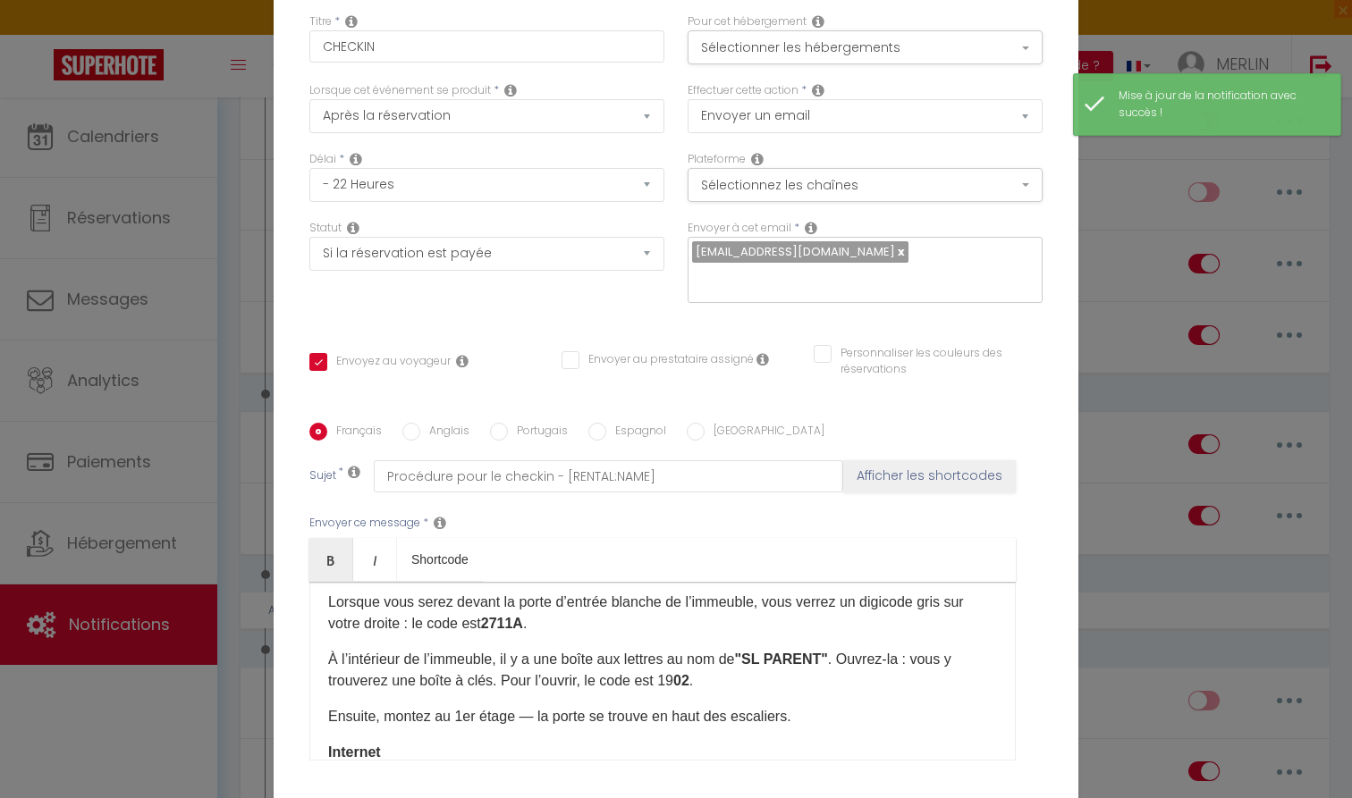
click at [413, 423] on input "Anglais" at bounding box center [411, 432] width 18 height 18
radio input "true"
checkbox input "true"
checkbox input "false"
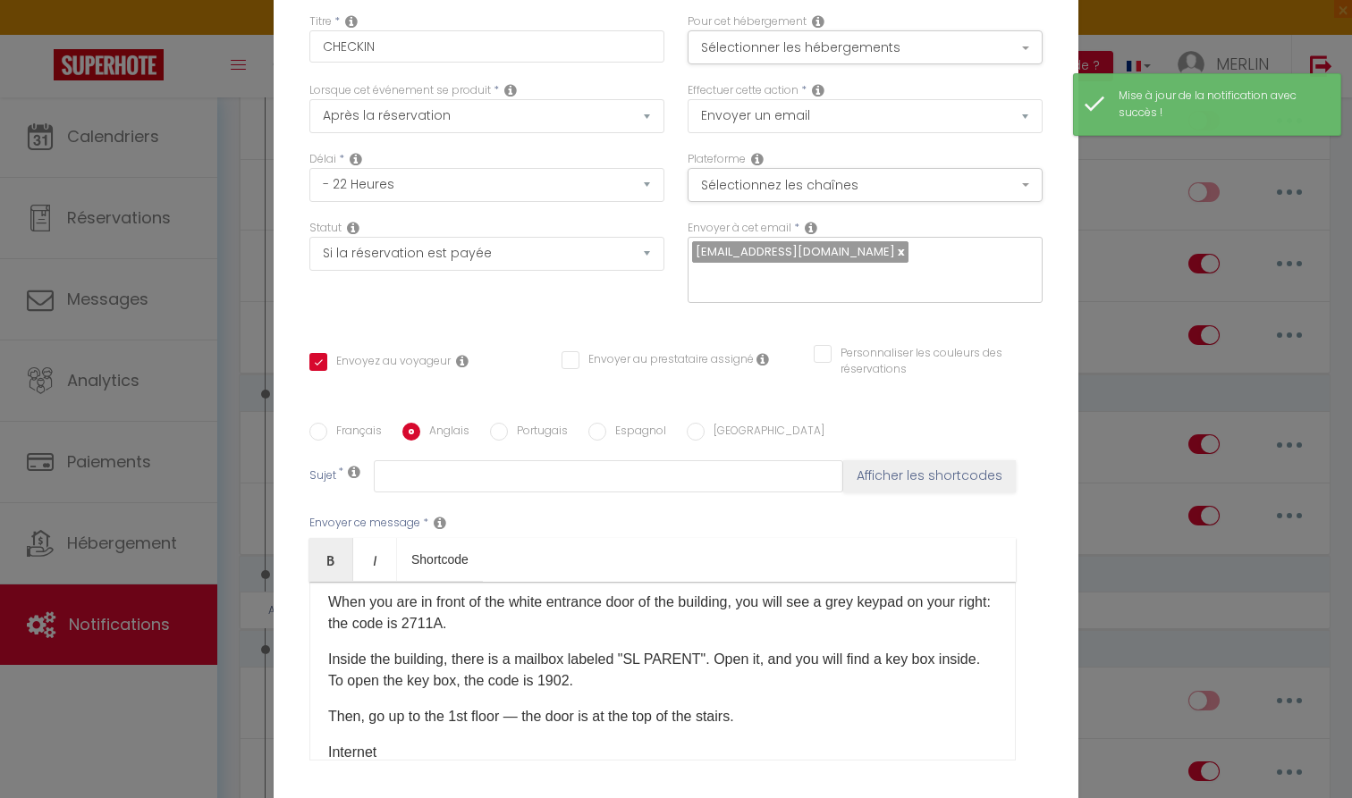
click at [486, 423] on div "Français Anglais Portugais Espagnol [GEOGRAPHIC_DATA]" at bounding box center [675, 433] width 733 height 20
click at [498, 423] on input "Portugais" at bounding box center [499, 432] width 18 height 18
radio input "true"
checkbox input "true"
checkbox input "false"
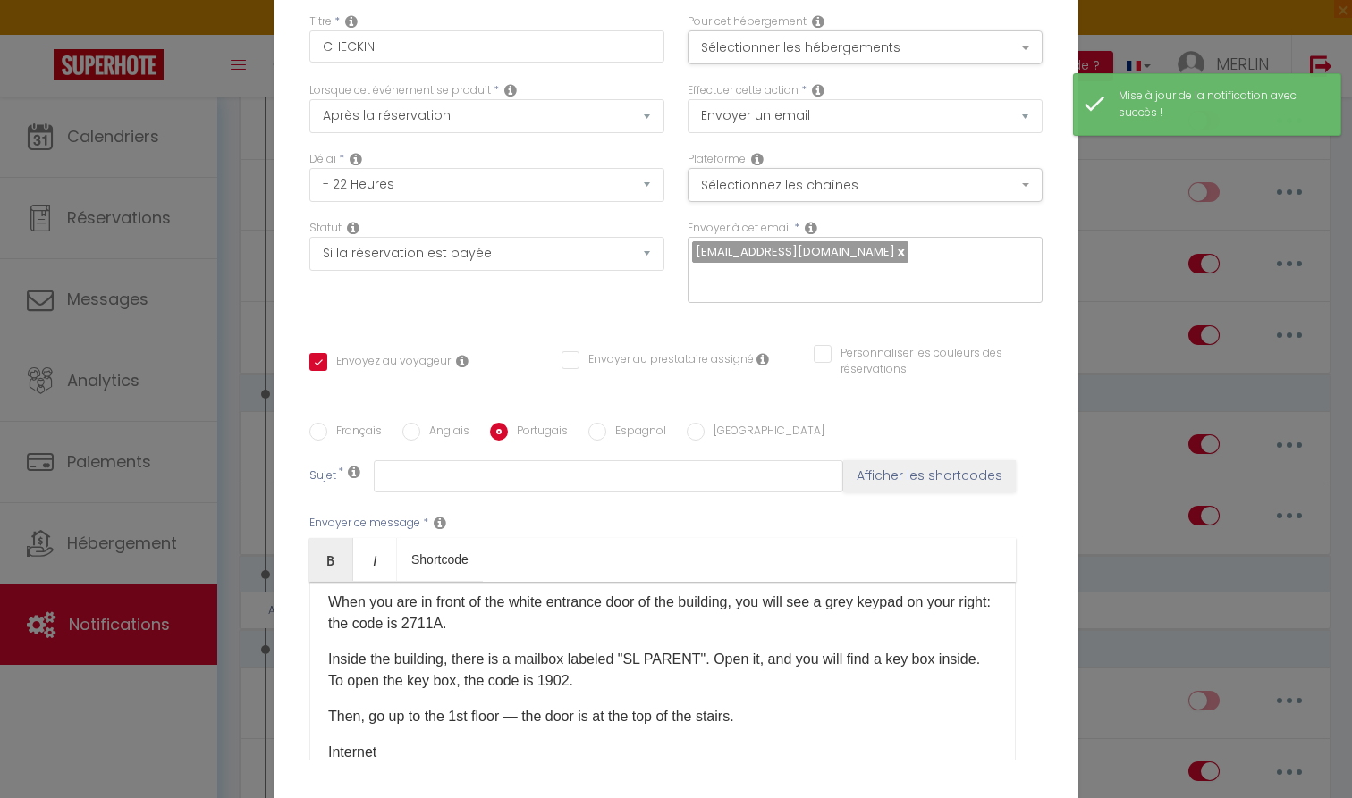
checkbox input "false"
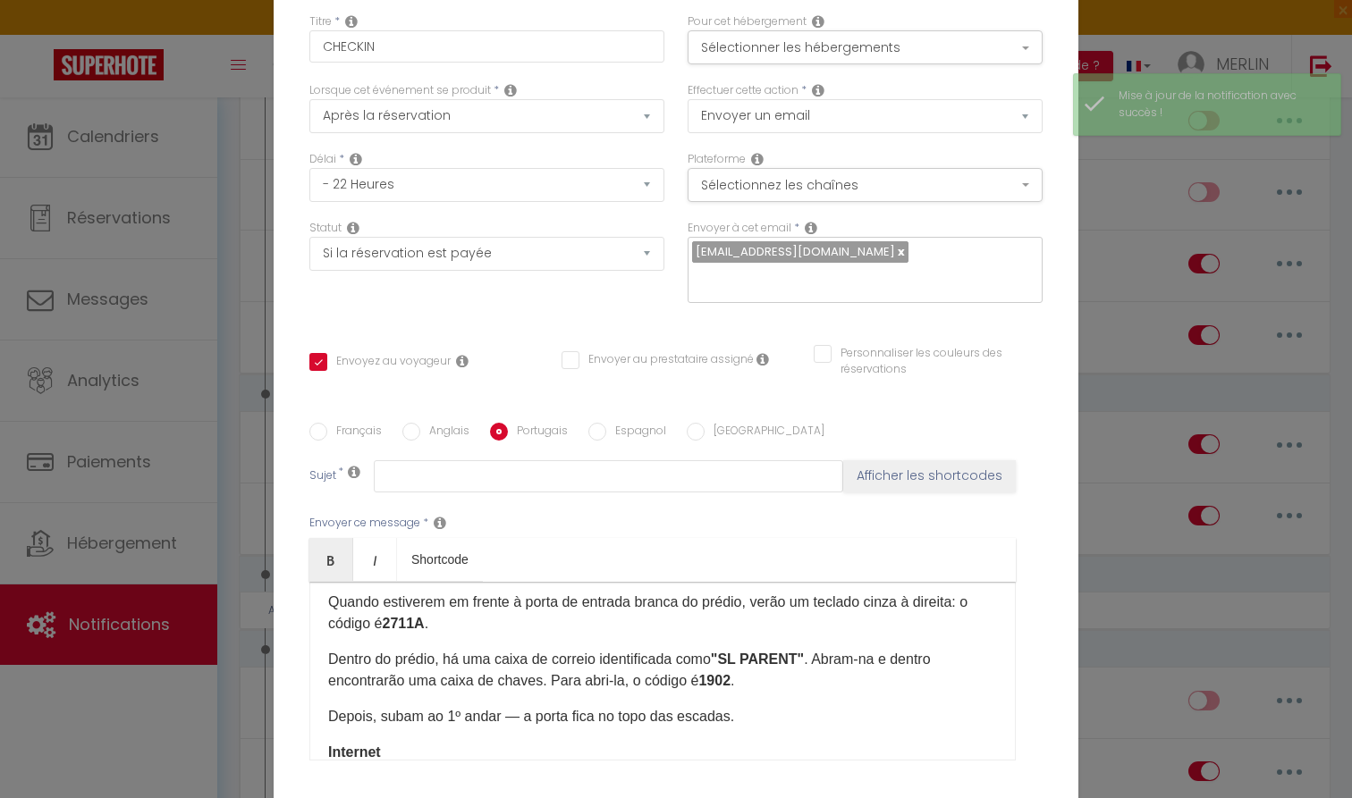
click at [583, 423] on div "Français Anglais Portugais Espagnol [GEOGRAPHIC_DATA]" at bounding box center [675, 433] width 733 height 20
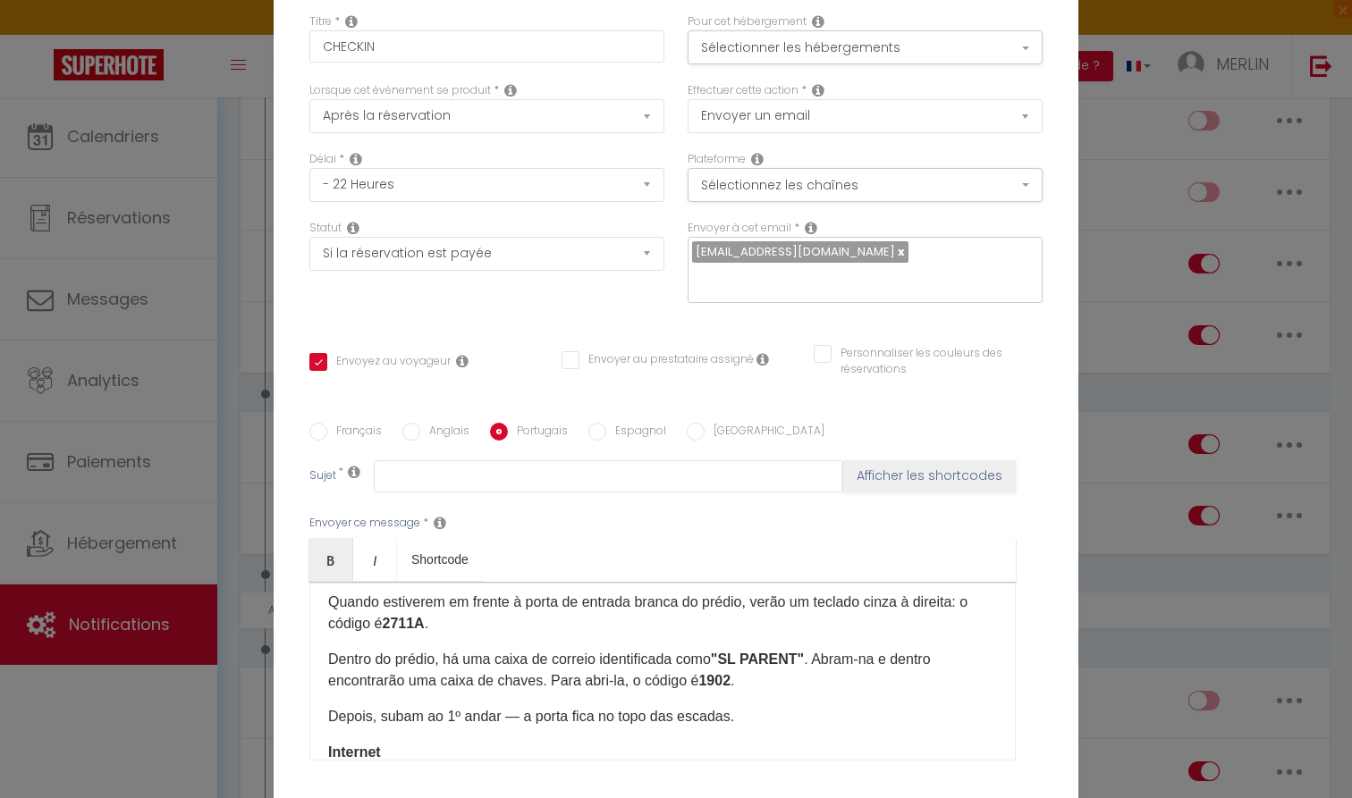
click at [588, 423] on input "Espagnol" at bounding box center [597, 432] width 18 height 18
radio input "true"
checkbox input "true"
checkbox input "false"
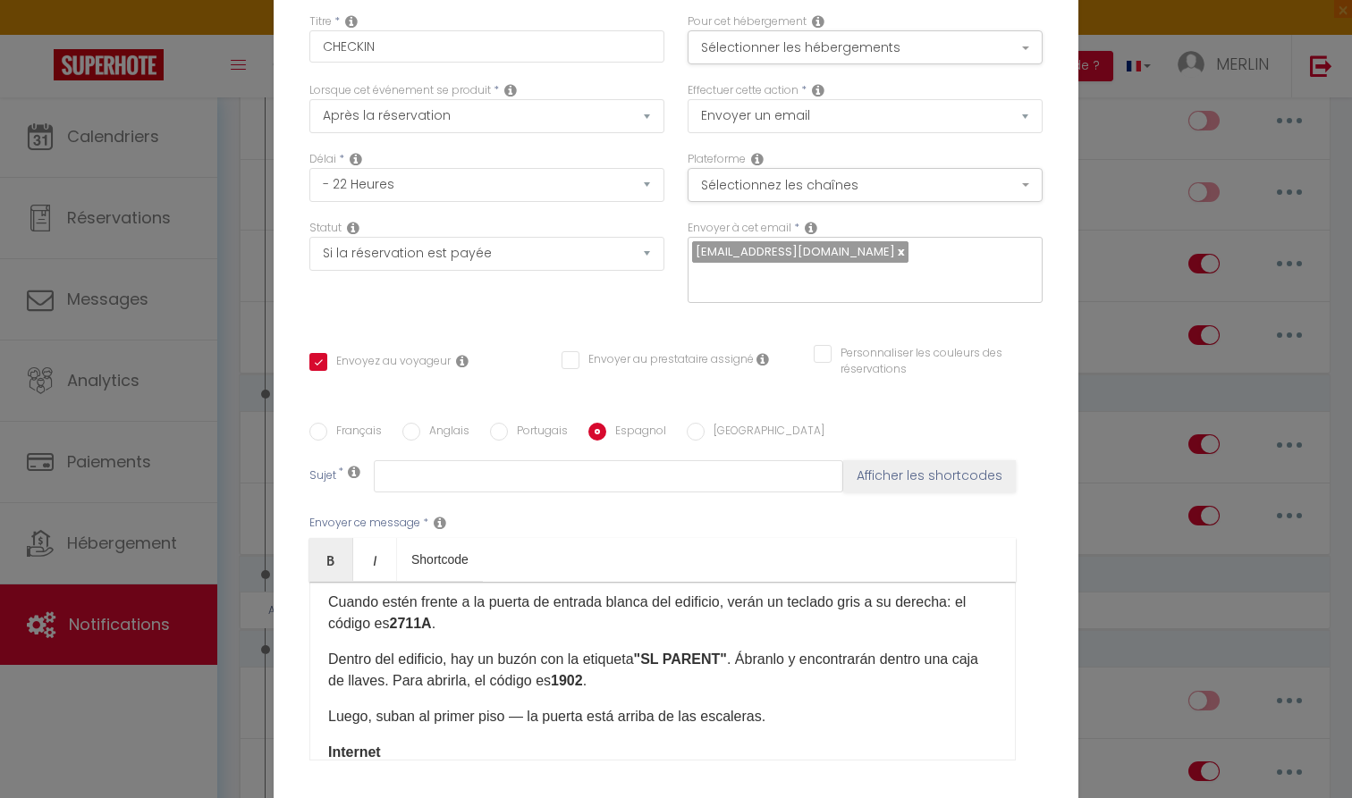
click at [695, 423] on input "[GEOGRAPHIC_DATA]" at bounding box center [696, 432] width 18 height 18
radio input "true"
checkbox input "true"
checkbox input "false"
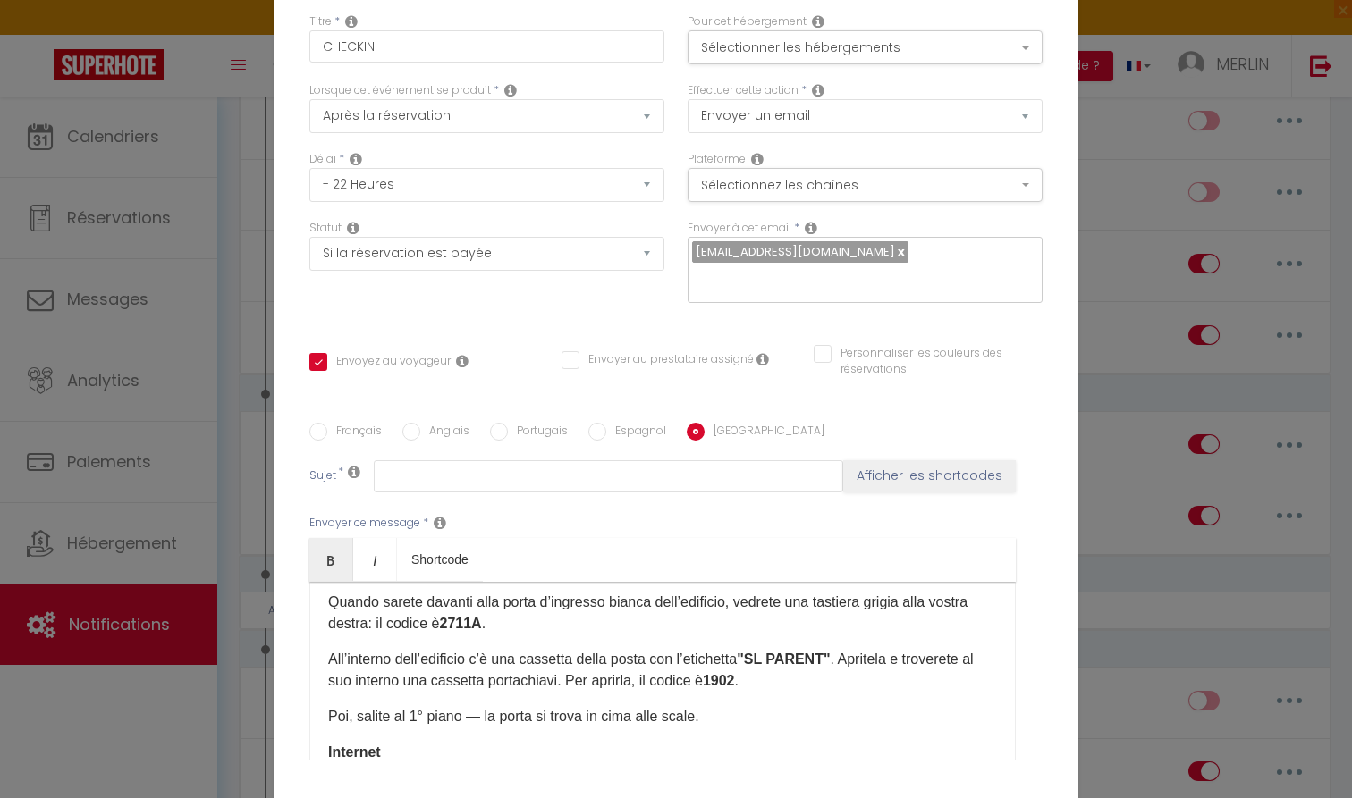
checkbox input "true"
checkbox input "false"
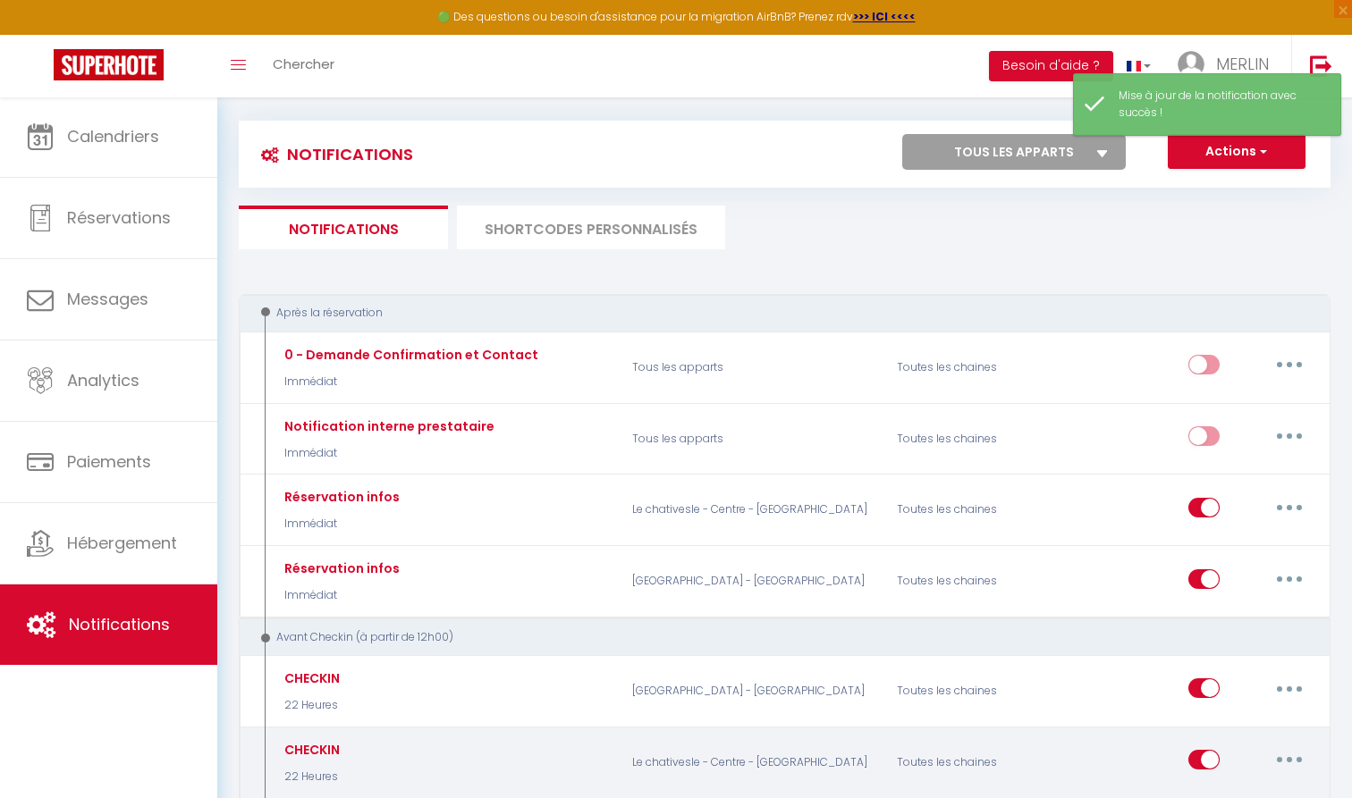
scroll to position [13, 0]
